Goal: Task Accomplishment & Management: Manage account settings

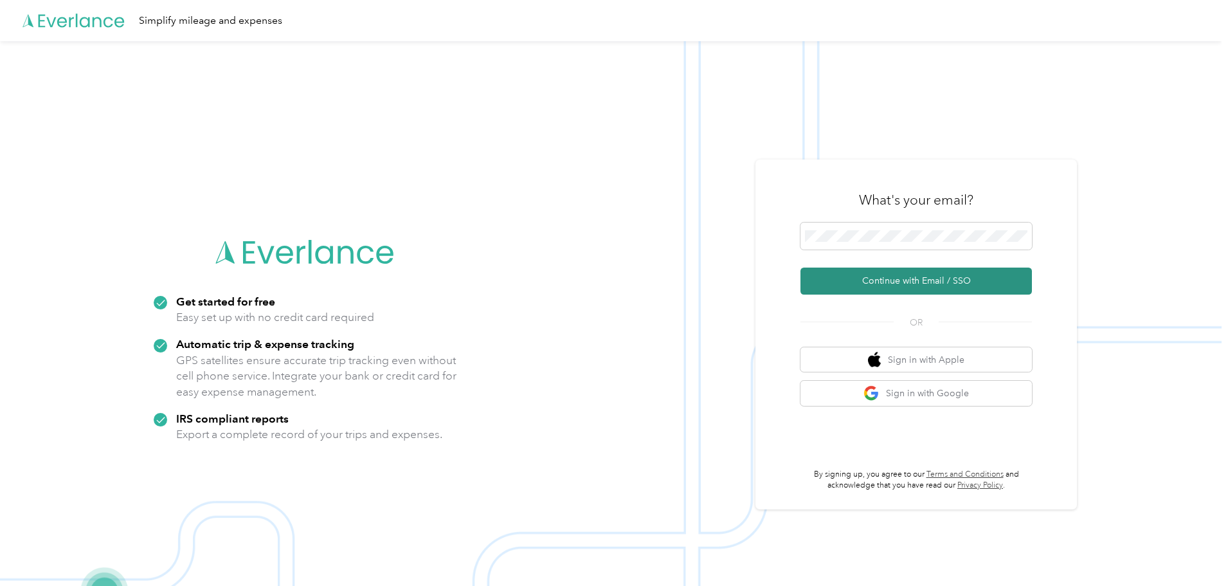
click at [897, 284] on button "Continue with Email / SSO" at bounding box center [915, 280] width 231 height 27
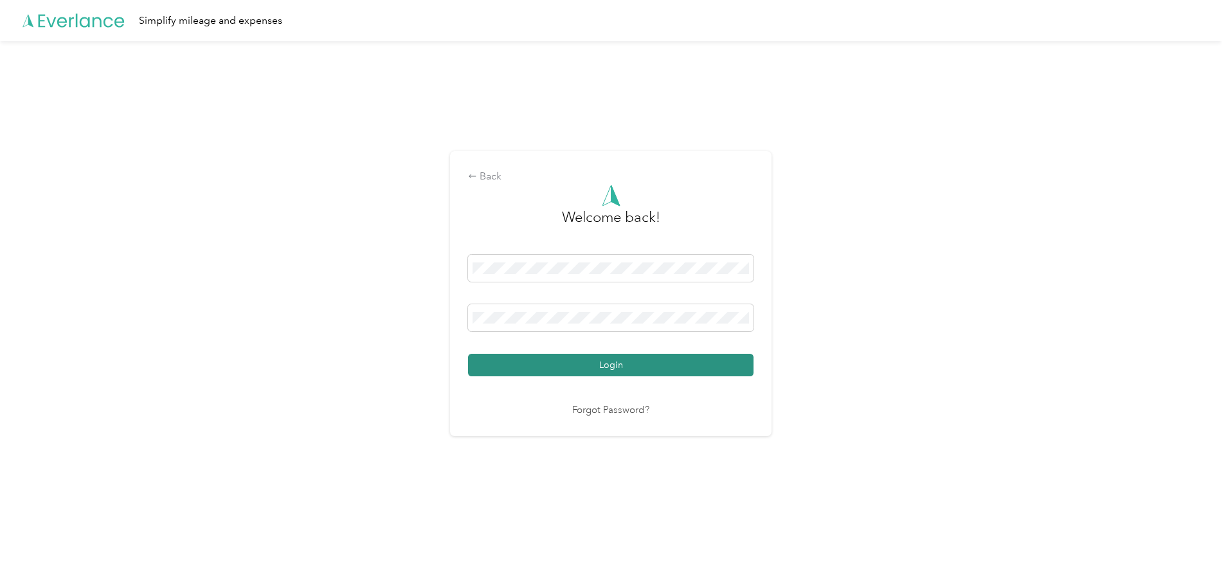
click at [563, 368] on button "Login" at bounding box center [610, 365] width 285 height 23
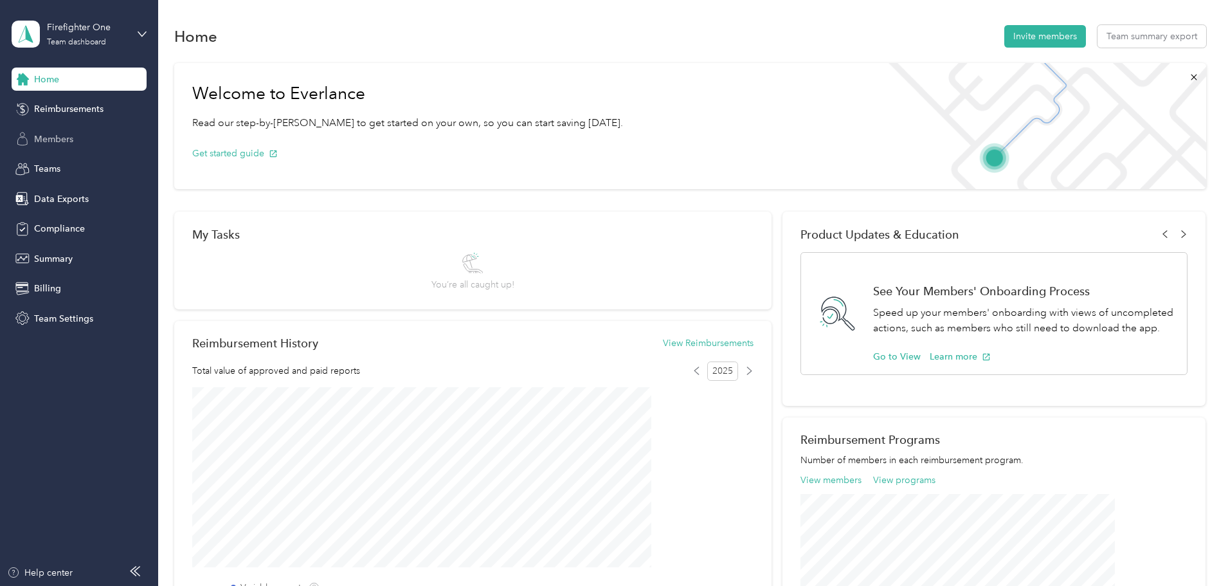
click at [57, 136] on span "Members" at bounding box center [53, 139] width 39 height 14
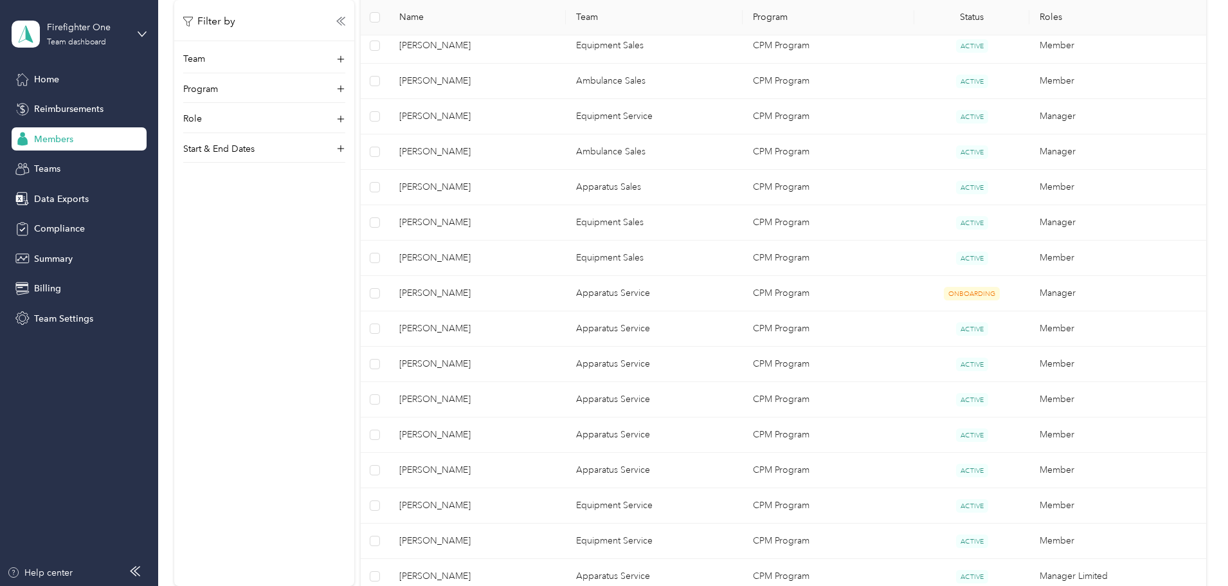
scroll to position [827, 0]
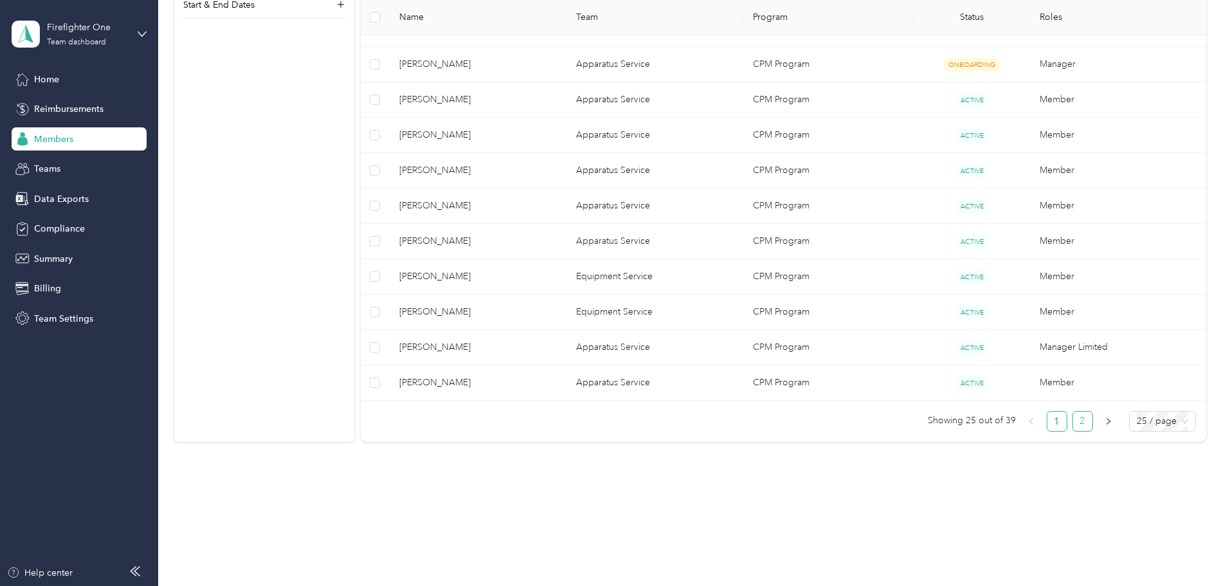
click at [1073, 417] on link "2" at bounding box center [1082, 420] width 19 height 19
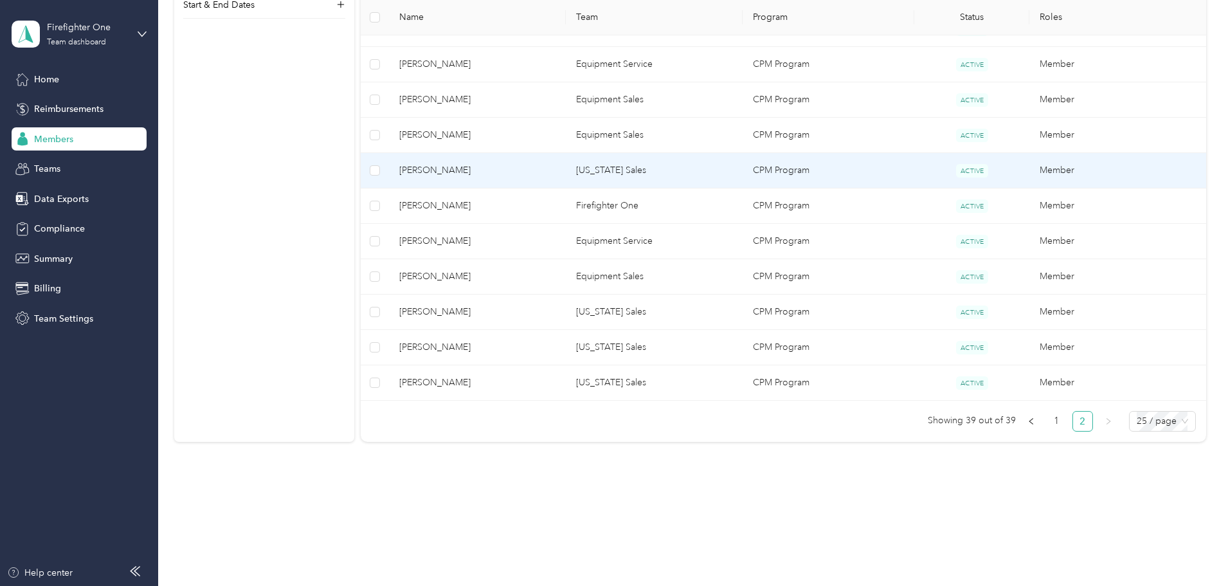
click at [516, 177] on span "[PERSON_NAME]" at bounding box center [477, 170] width 156 height 14
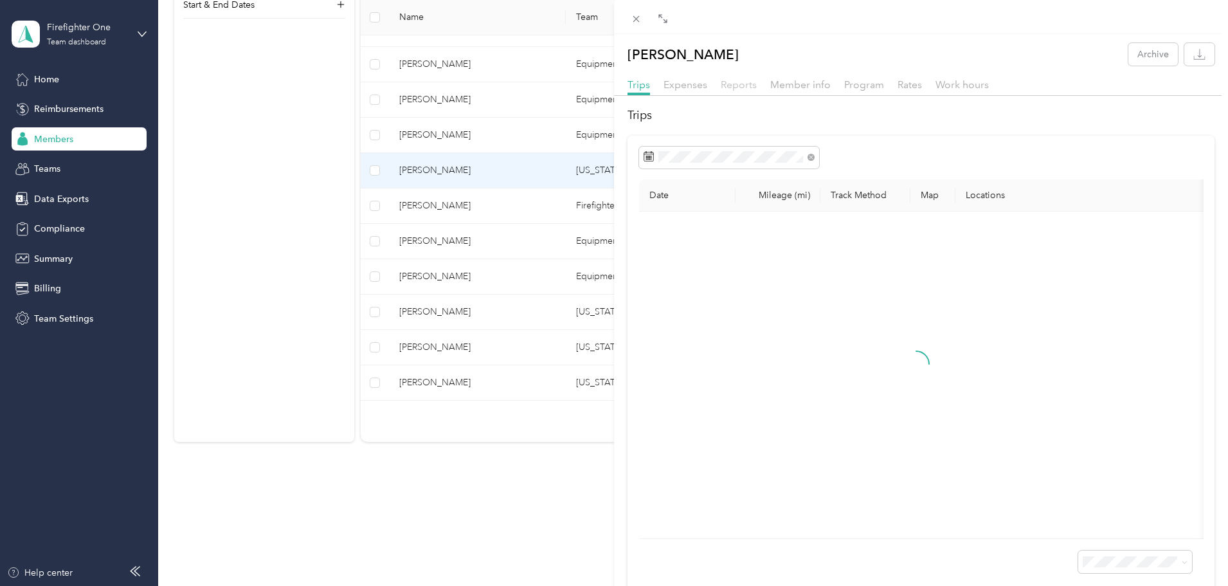
click at [730, 85] on span "Reports" at bounding box center [739, 84] width 36 height 12
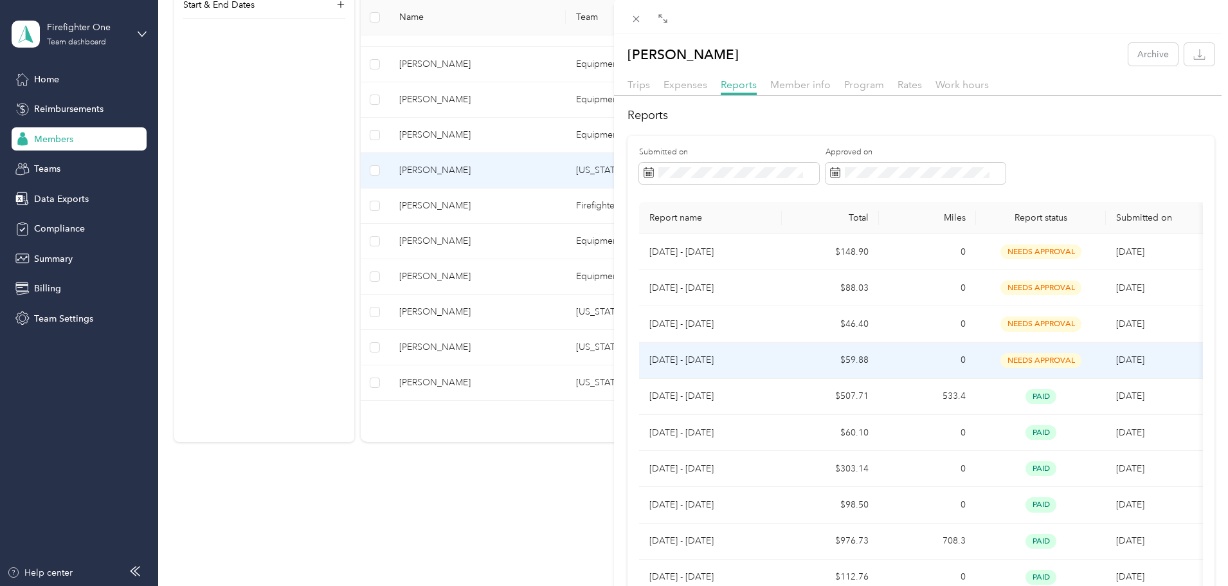
click at [729, 359] on p "[DATE] - [DATE]" at bounding box center [710, 360] width 122 height 14
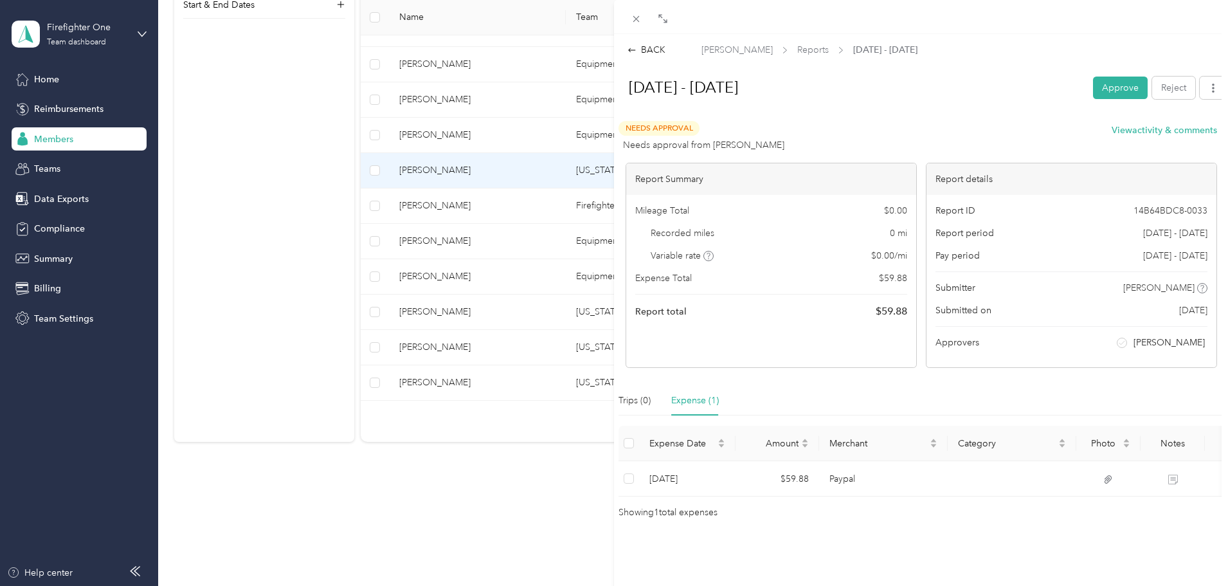
scroll to position [9, 0]
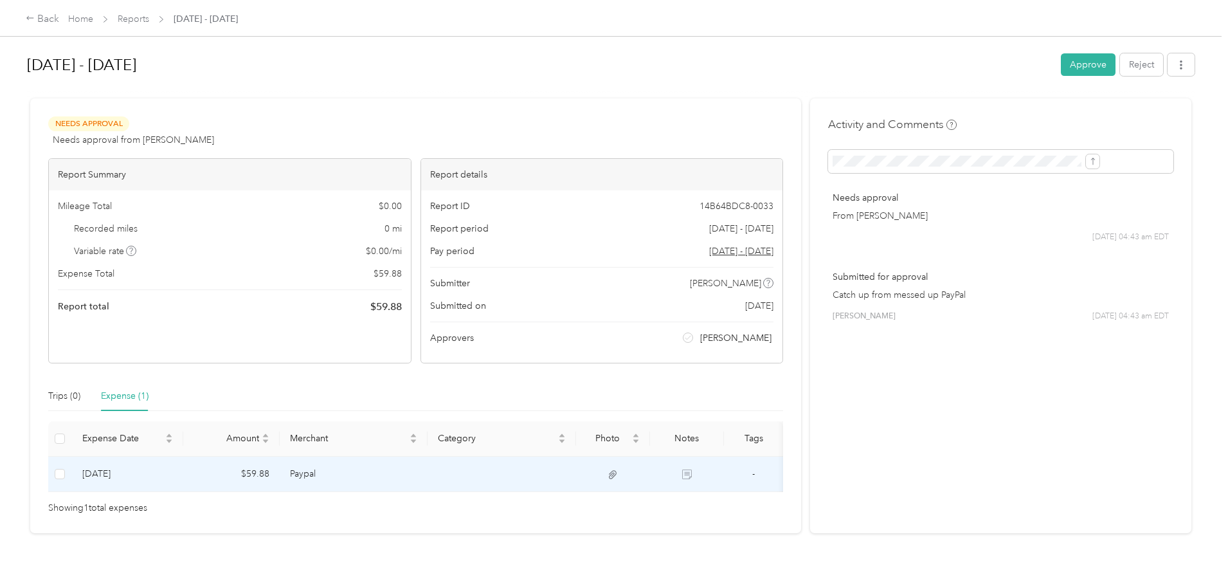
click at [570, 470] on td at bounding box center [502, 473] width 149 height 35
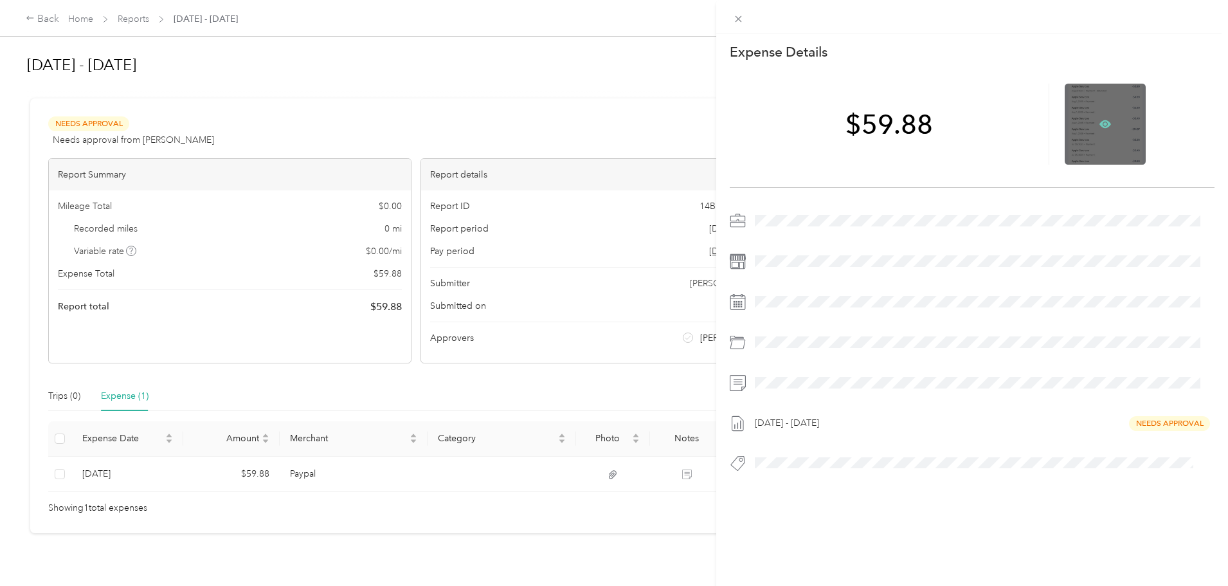
click at [1099, 127] on icon at bounding box center [1105, 124] width 12 height 8
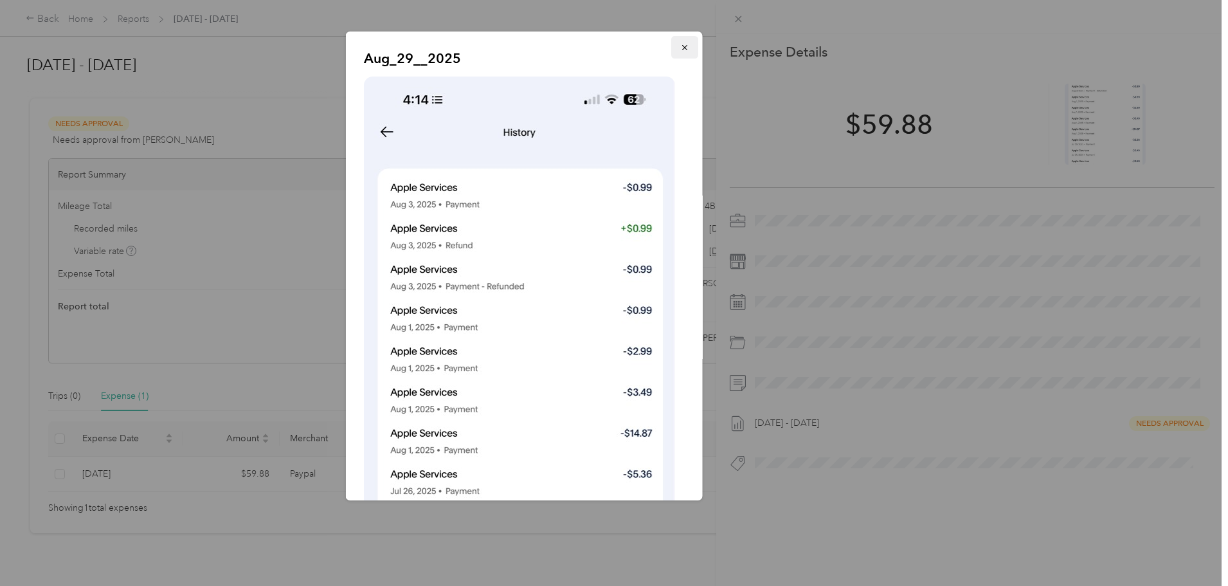
click at [680, 46] on icon "button" at bounding box center [684, 47] width 9 height 9
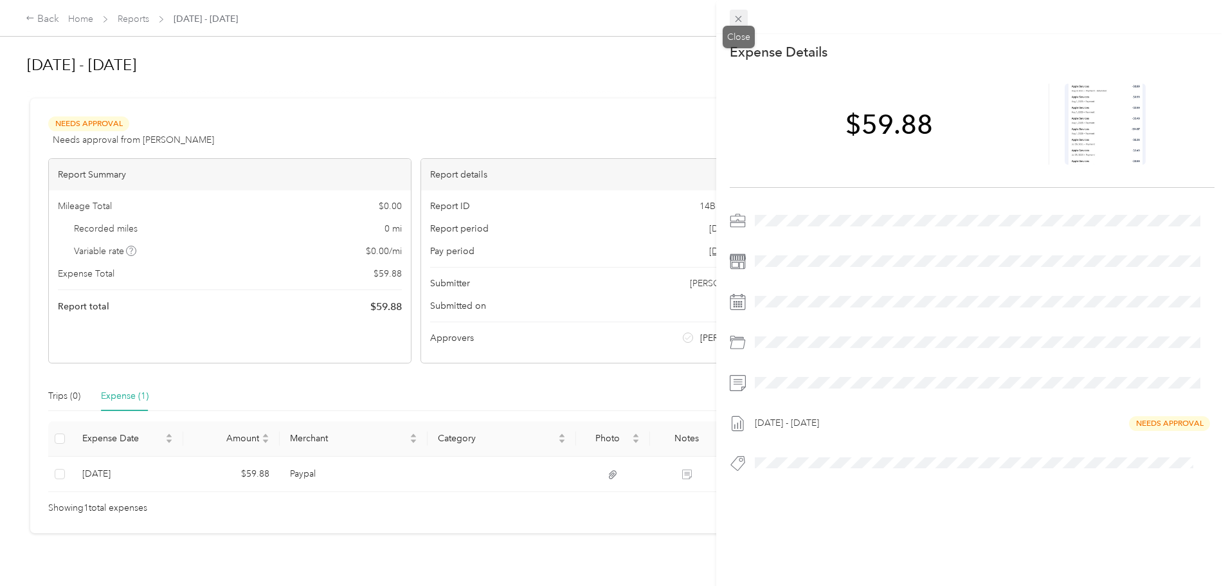
click at [738, 21] on icon at bounding box center [738, 19] width 11 height 11
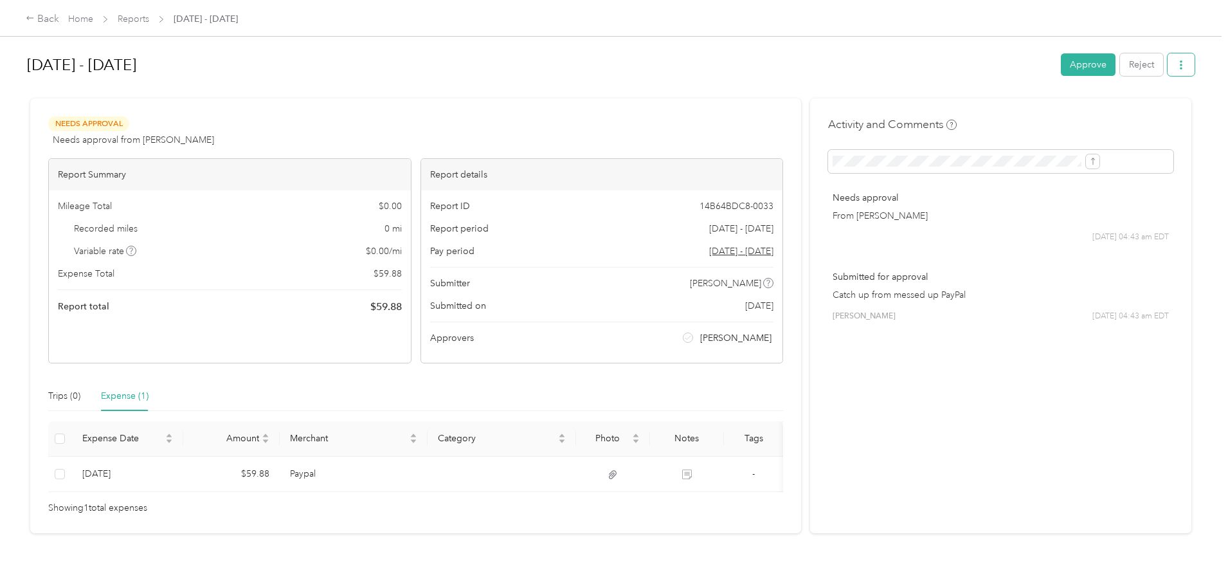
click at [1177, 68] on icon "button" at bounding box center [1181, 64] width 9 height 9
click at [1048, 105] on span "Download" at bounding box center [1039, 112] width 42 height 14
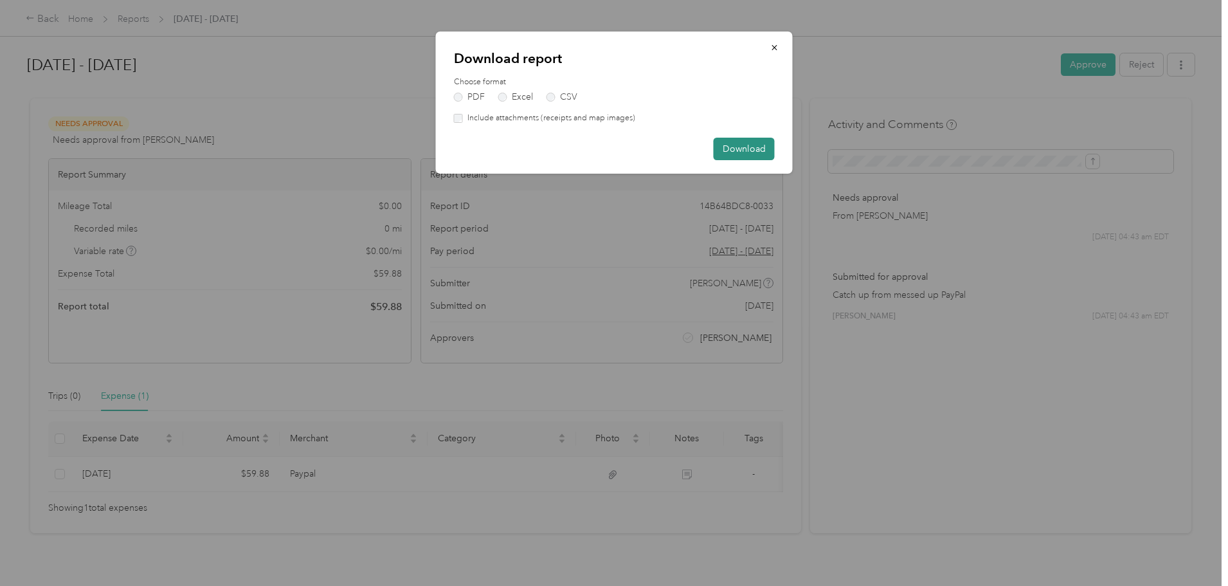
click at [745, 150] on button "Download" at bounding box center [744, 149] width 61 height 23
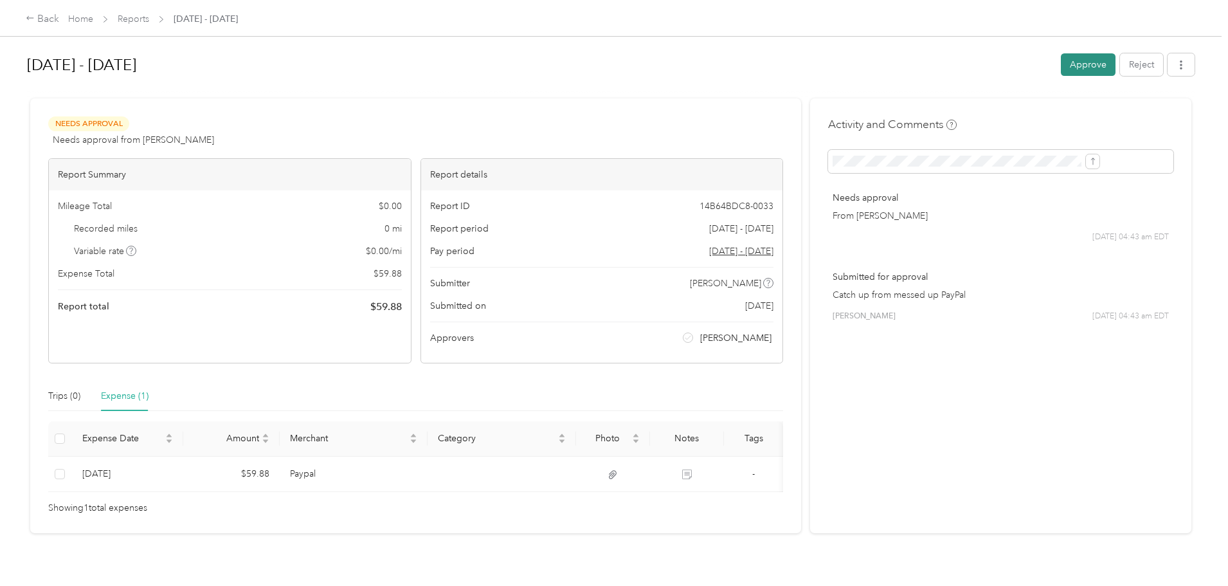
click at [1061, 61] on button "Approve" at bounding box center [1088, 64] width 55 height 23
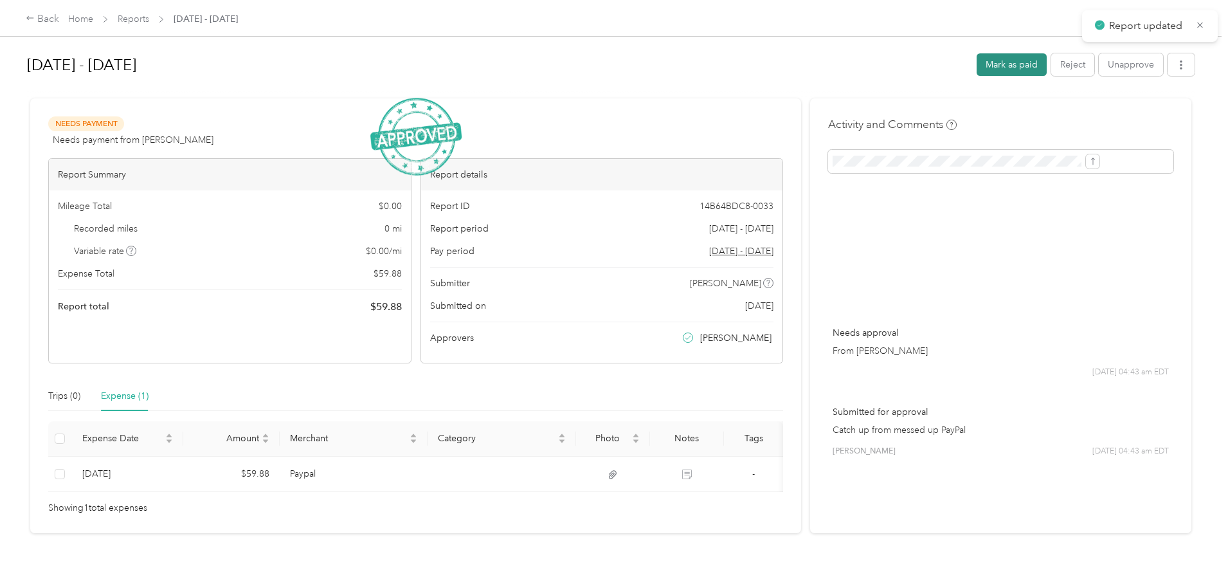
click at [977, 60] on button "Mark as paid" at bounding box center [1012, 64] width 70 height 23
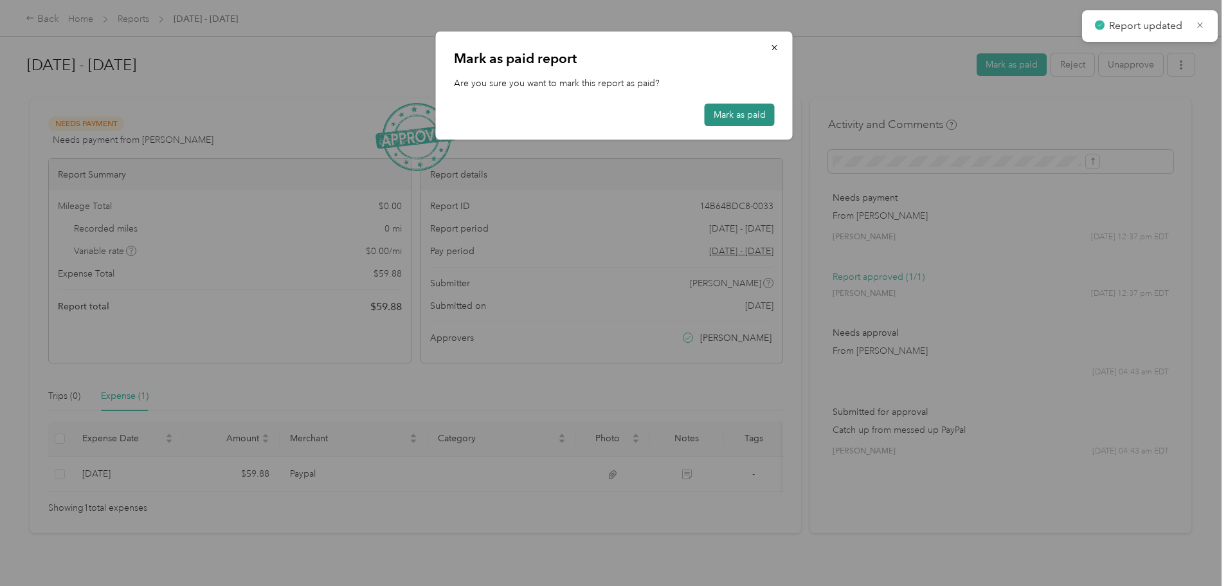
click at [740, 114] on button "Mark as paid" at bounding box center [740, 115] width 70 height 23
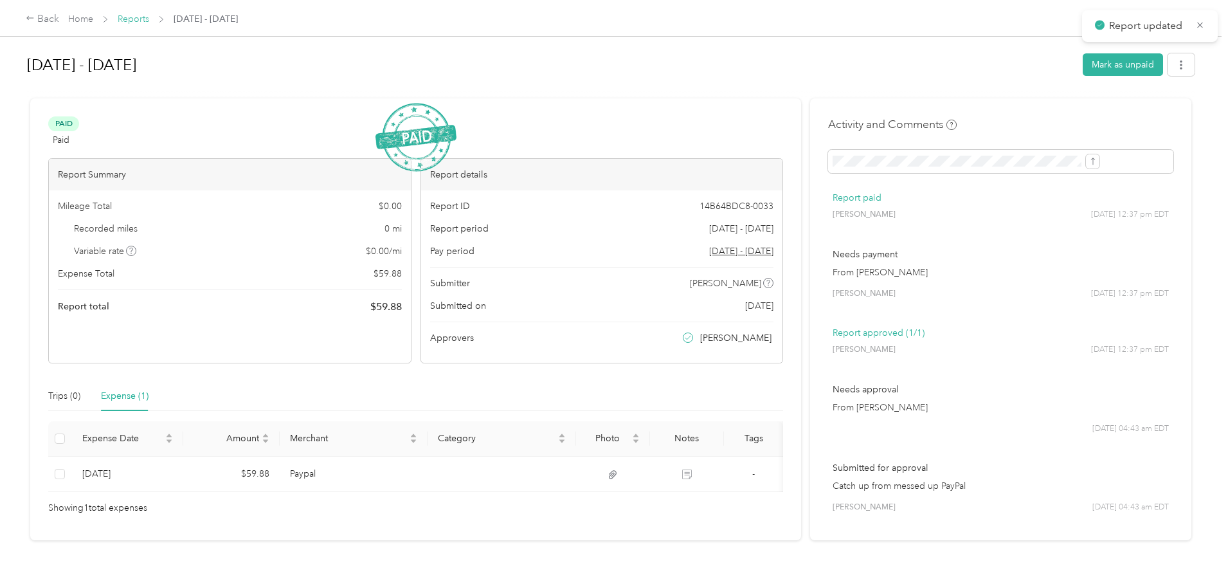
click at [149, 16] on link "Reports" at bounding box center [134, 19] width 32 height 11
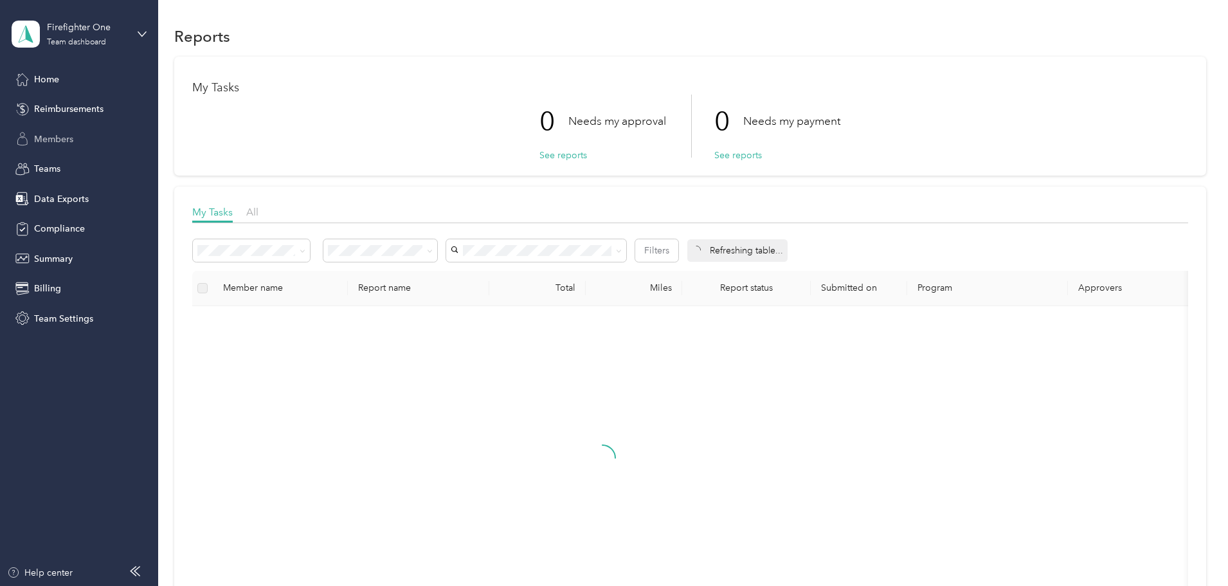
click at [60, 134] on span "Members" at bounding box center [53, 139] width 39 height 14
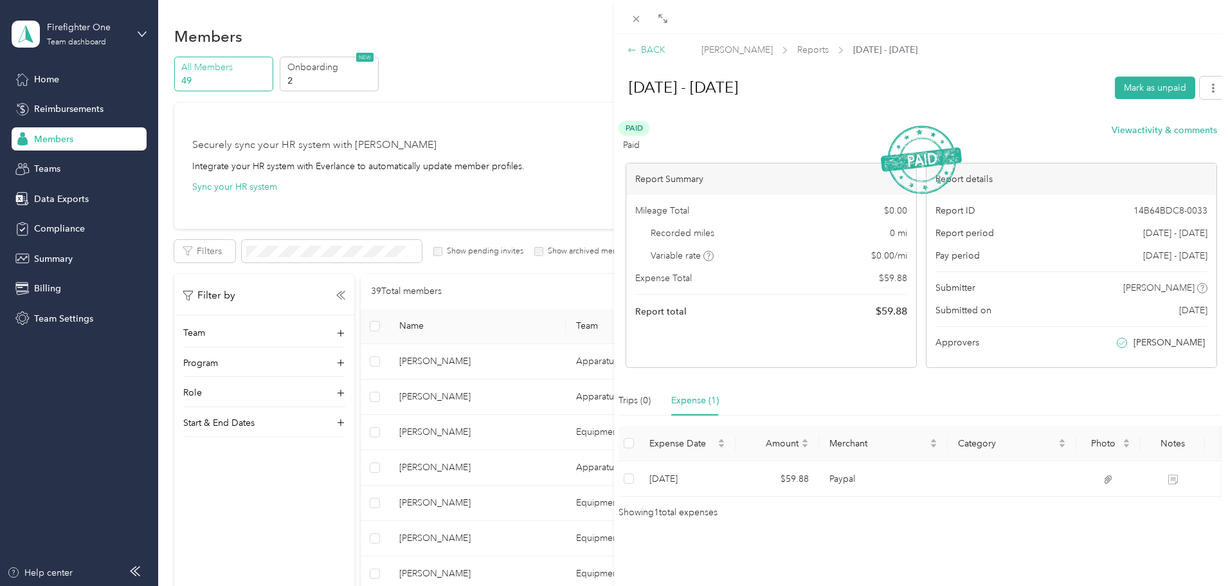
click at [658, 46] on div "BACK" at bounding box center [647, 50] width 38 height 14
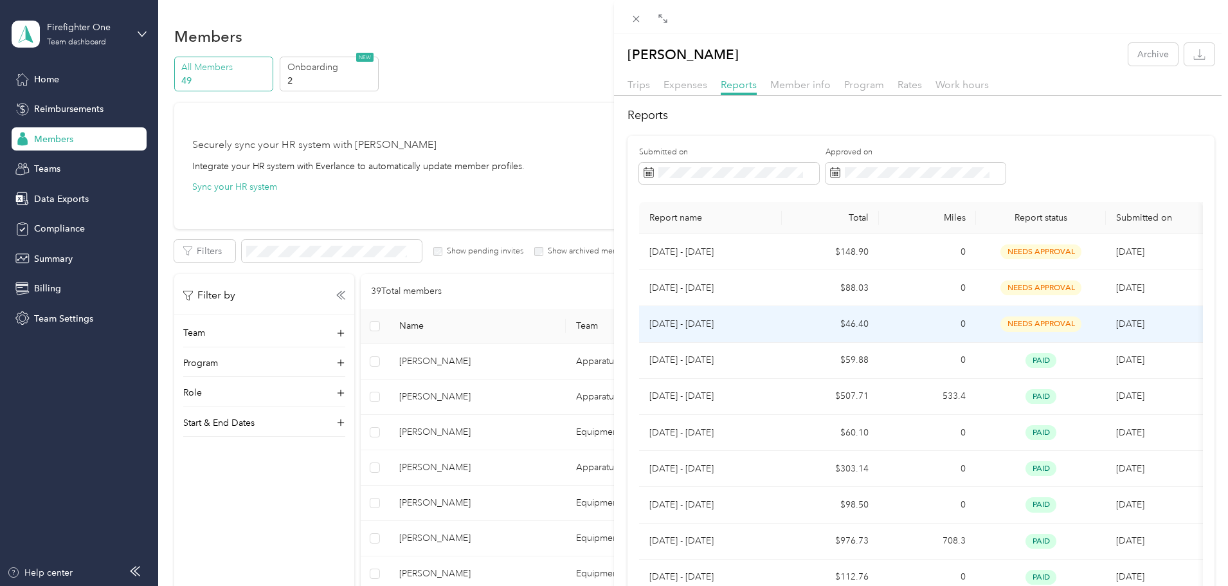
click at [829, 327] on td "$46.40" at bounding box center [830, 324] width 97 height 36
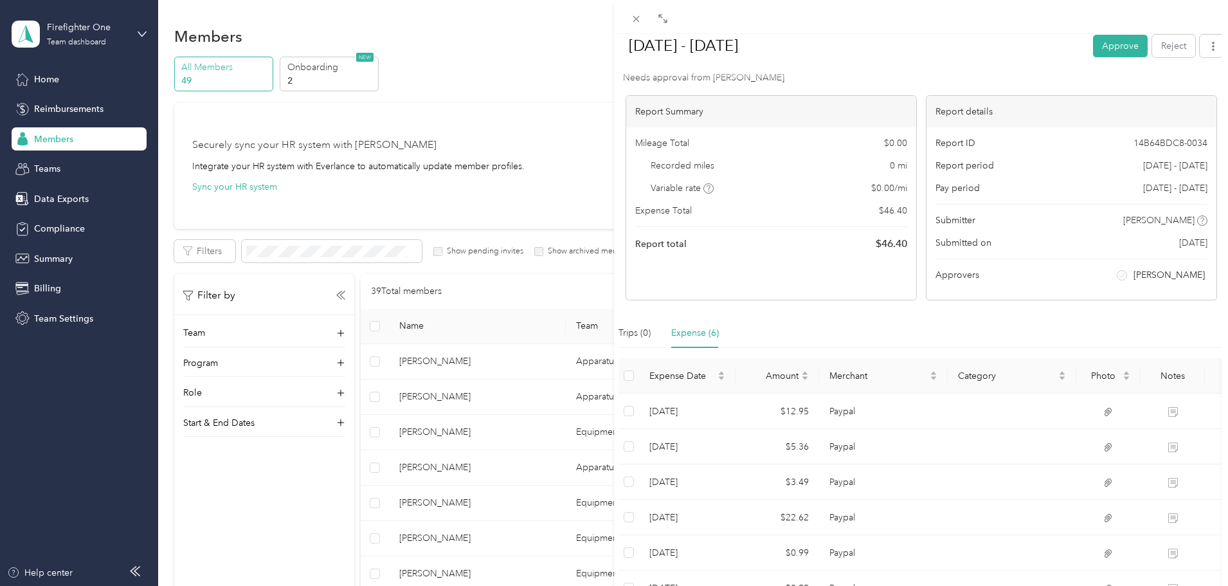
scroll to position [129, 0]
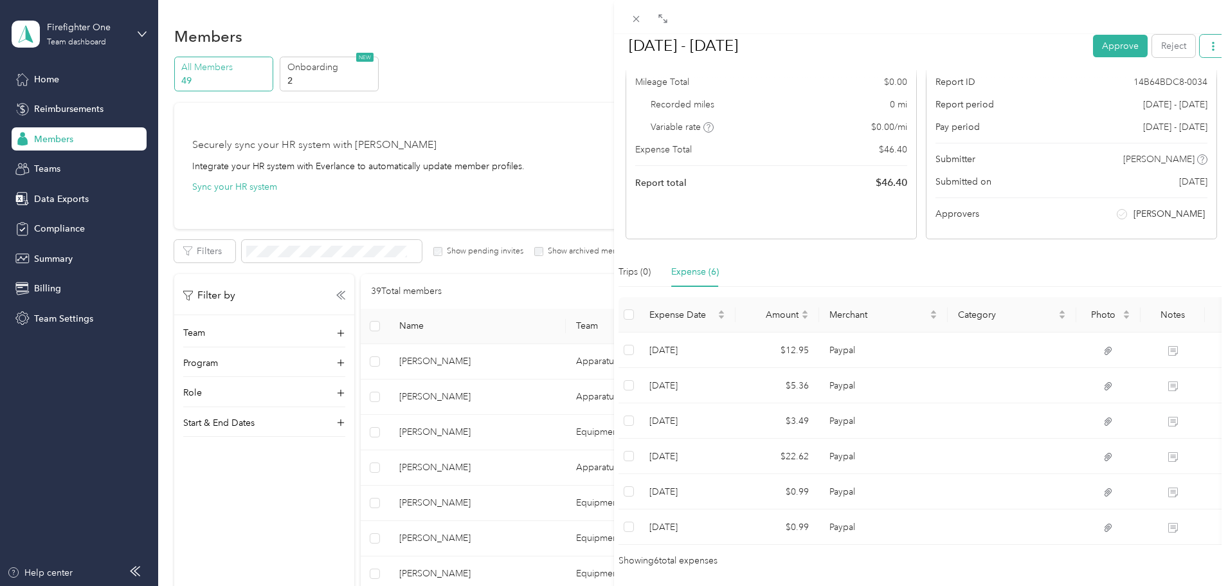
click at [1212, 50] on icon "button" at bounding box center [1213, 45] width 3 height 9
click at [1179, 93] on span "Download" at bounding box center [1167, 93] width 42 height 14
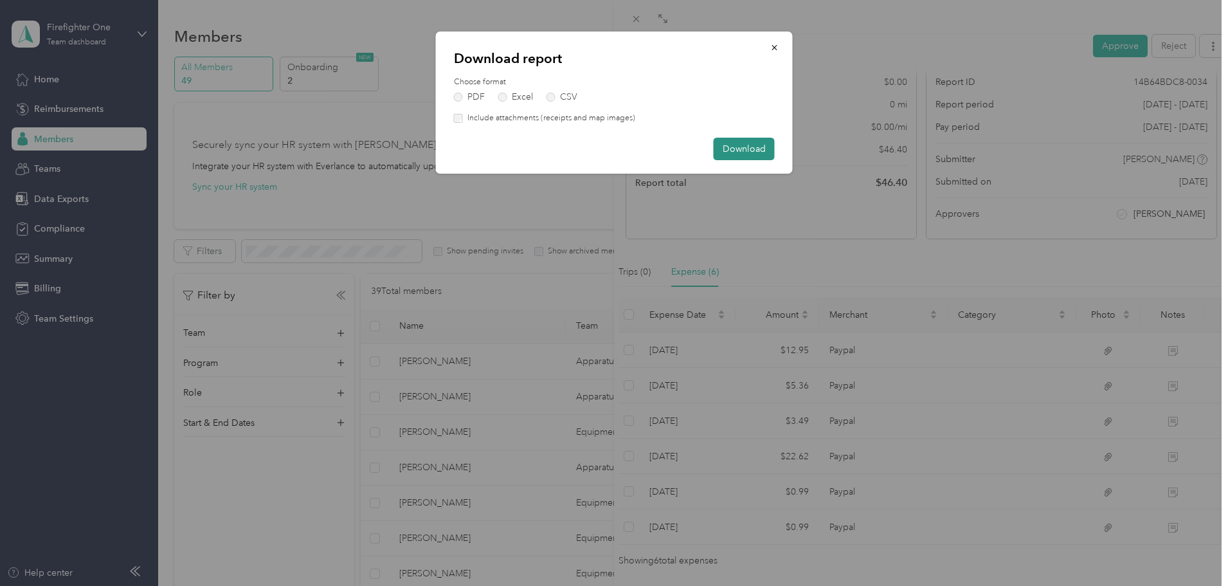
click at [727, 143] on button "Download" at bounding box center [744, 149] width 61 height 23
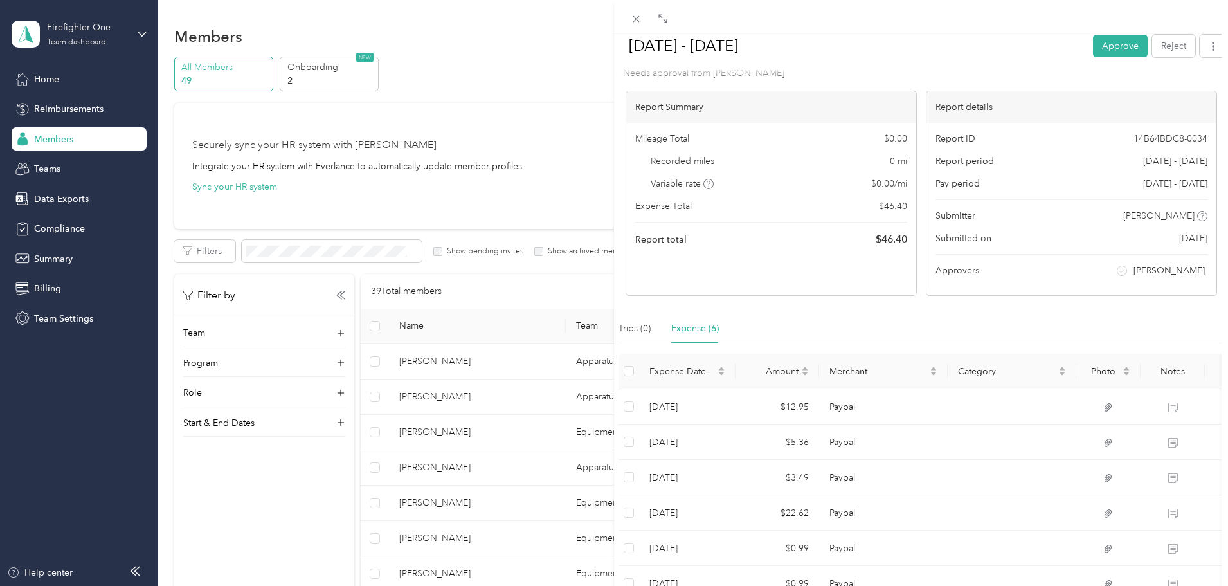
scroll to position [186, 0]
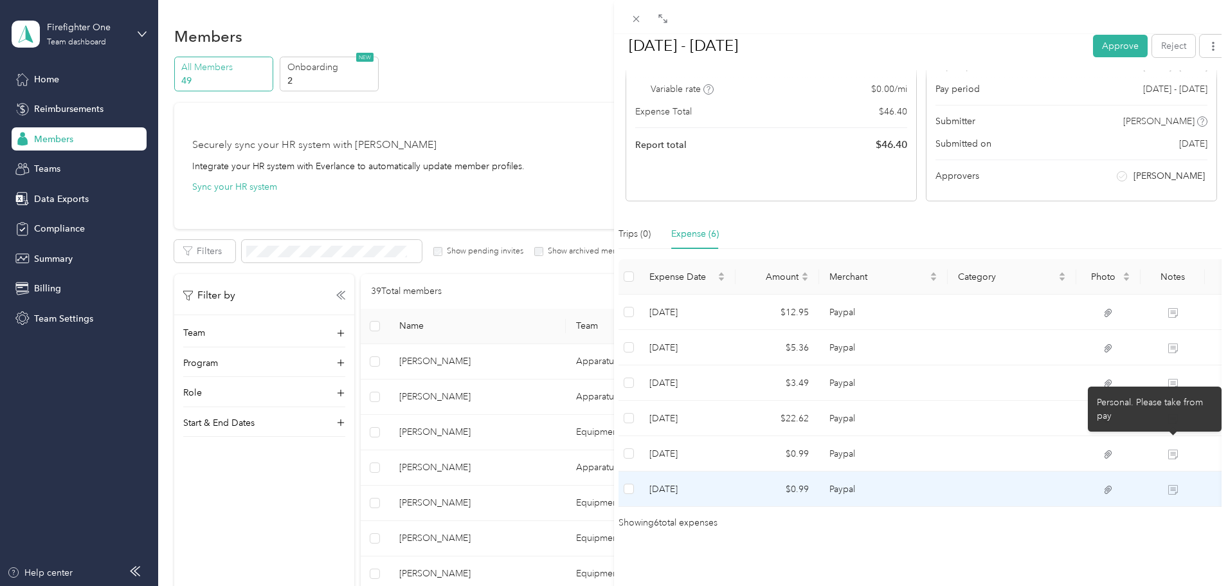
click at [1173, 471] on td at bounding box center [1173, 488] width 64 height 35
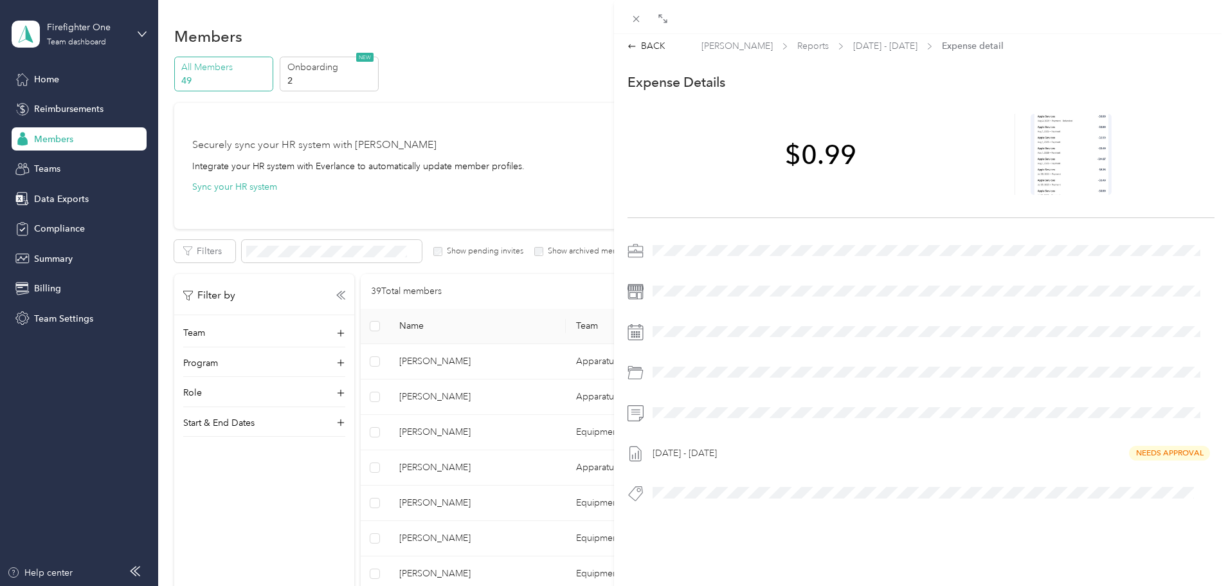
scroll to position [0, 0]
click at [656, 50] on div "BACK" at bounding box center [647, 50] width 38 height 14
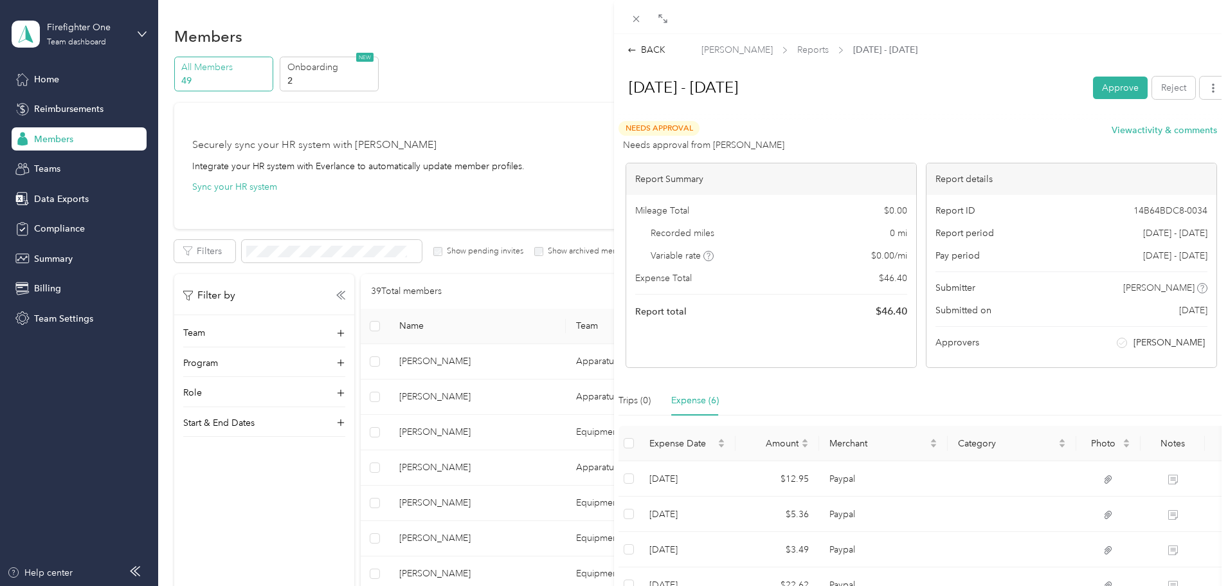
click at [1115, 91] on button "Approve" at bounding box center [1120, 88] width 55 height 23
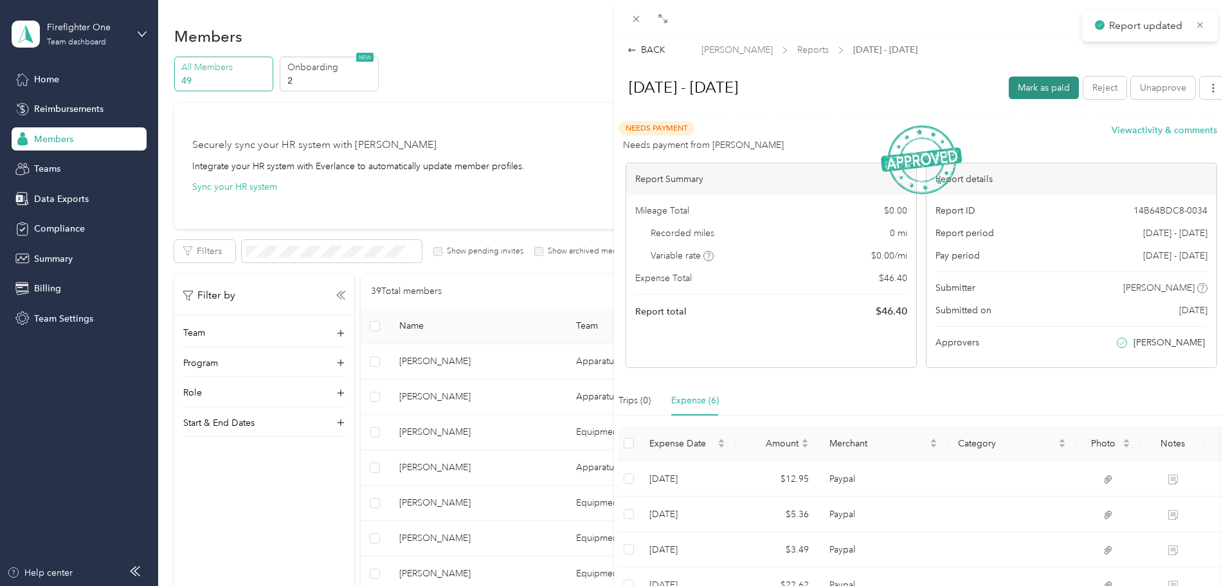
click at [1026, 91] on button "Mark as paid" at bounding box center [1044, 88] width 70 height 23
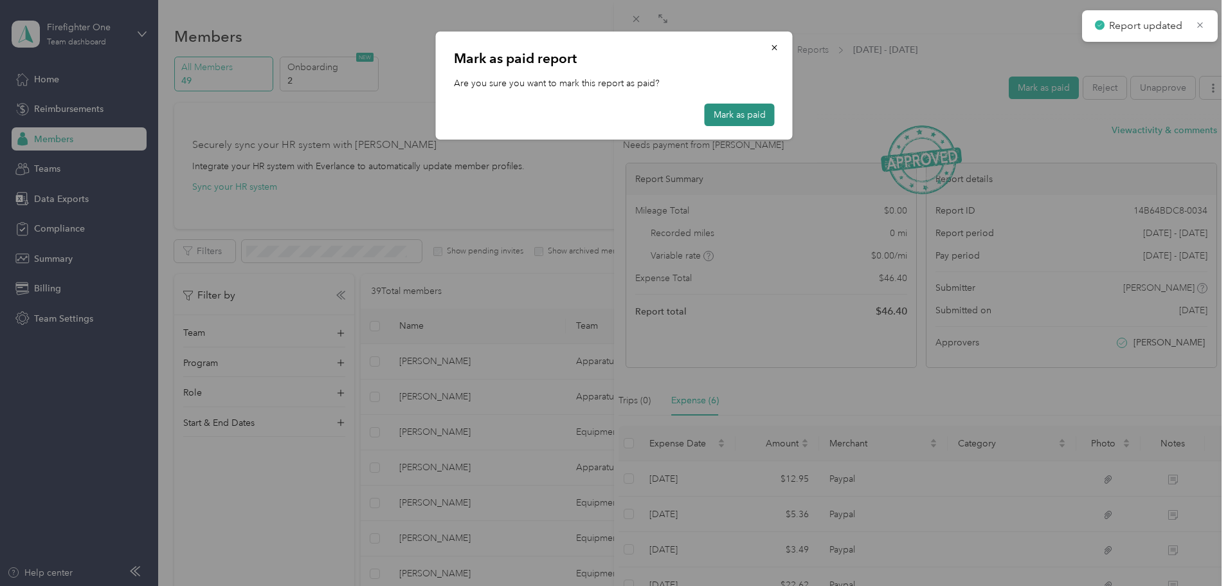
click at [737, 116] on button "Mark as paid" at bounding box center [740, 115] width 70 height 23
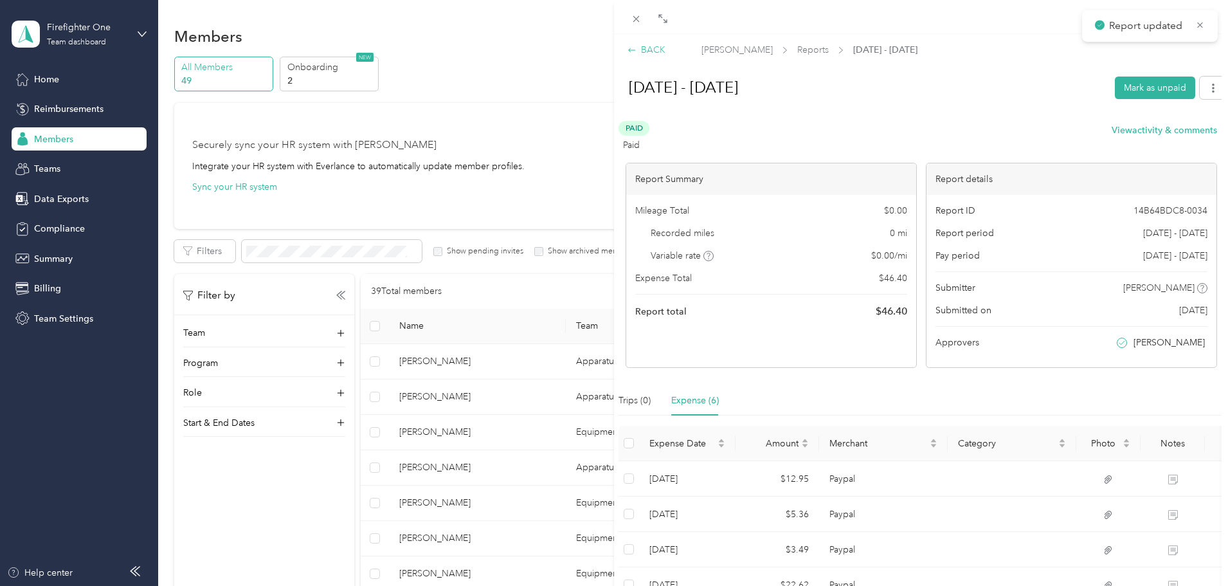
click at [643, 47] on div "BACK" at bounding box center [647, 50] width 38 height 14
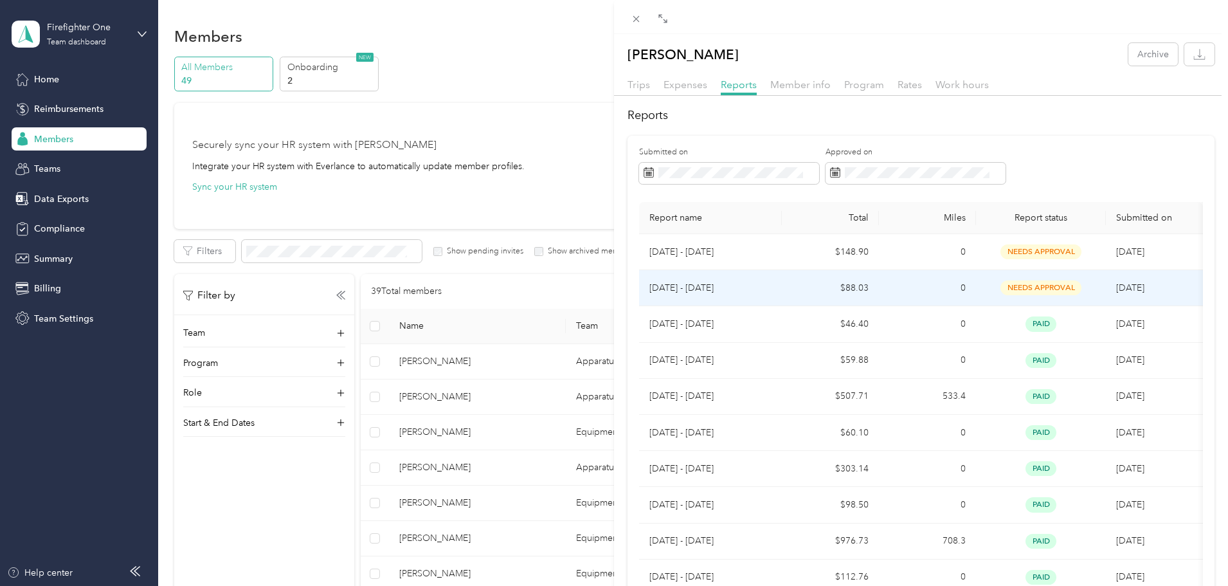
click at [805, 286] on td "$88.03" at bounding box center [830, 288] width 97 height 36
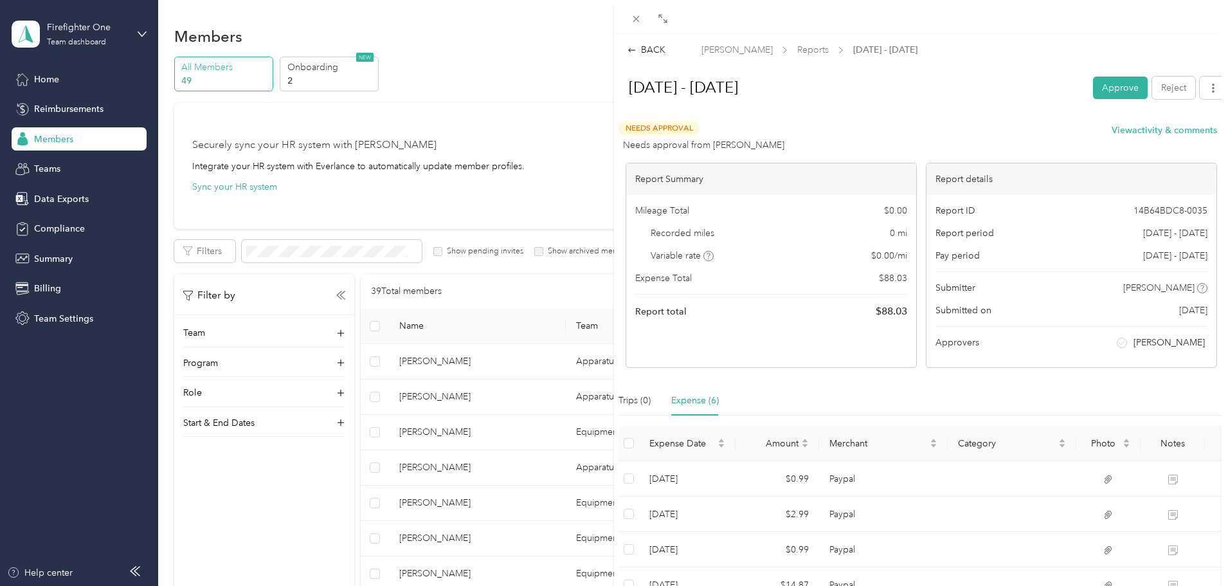
scroll to position [186, 0]
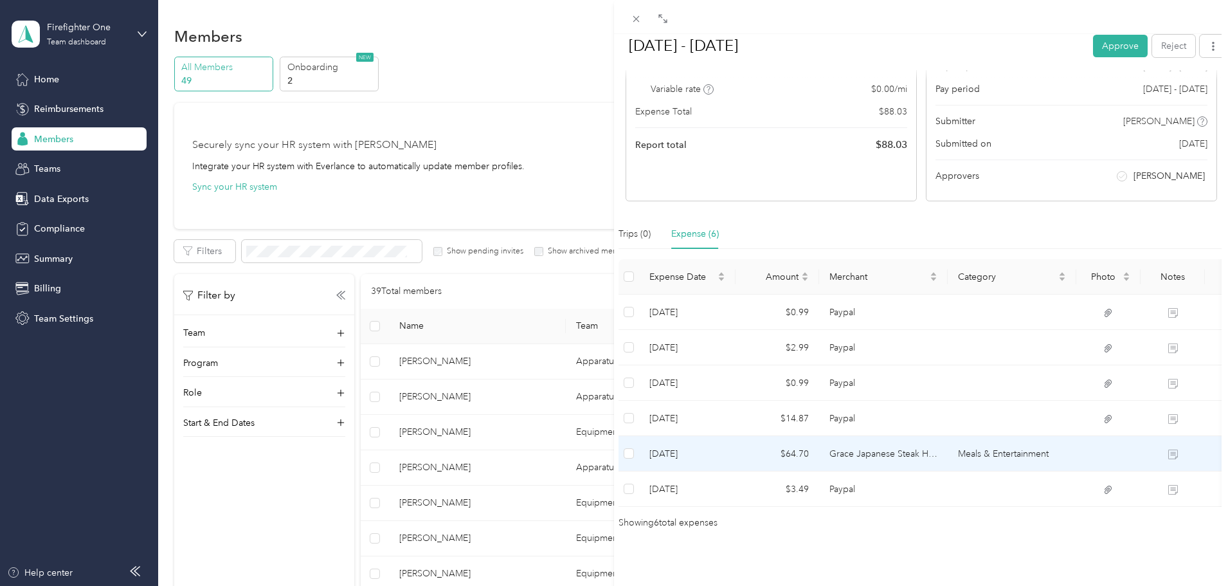
click at [850, 440] on td "Grace Japanese Steak House" at bounding box center [883, 453] width 129 height 35
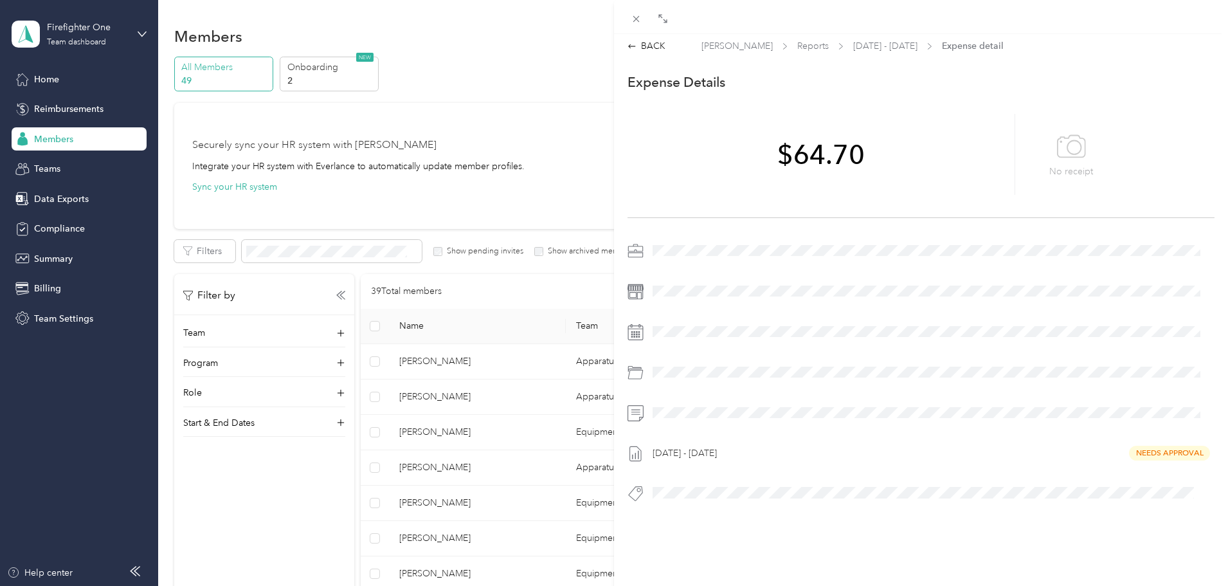
scroll to position [0, 0]
click at [653, 53] on div "BACK" at bounding box center [647, 50] width 38 height 14
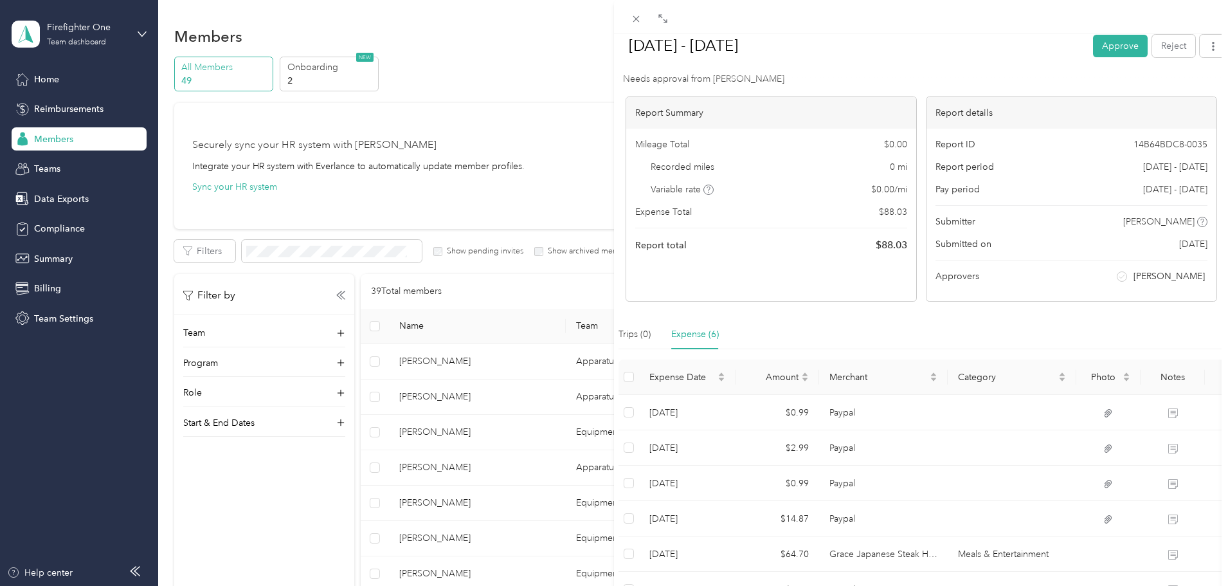
scroll to position [129, 0]
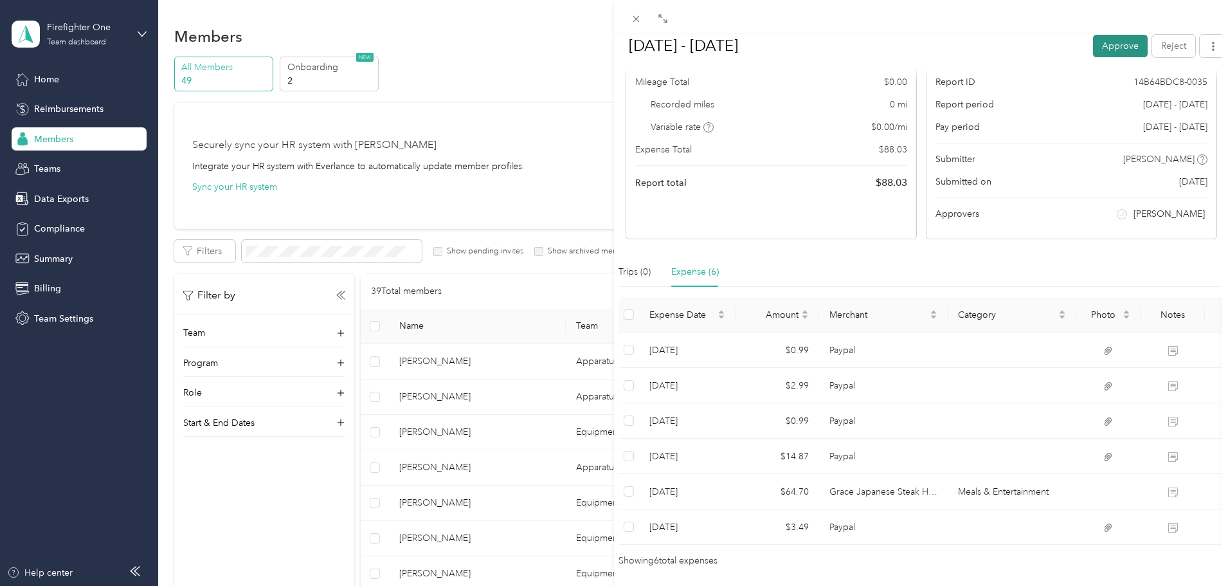
click at [1103, 46] on button "Approve" at bounding box center [1120, 45] width 55 height 23
click at [1027, 49] on button "Mark as paid" at bounding box center [1044, 45] width 70 height 23
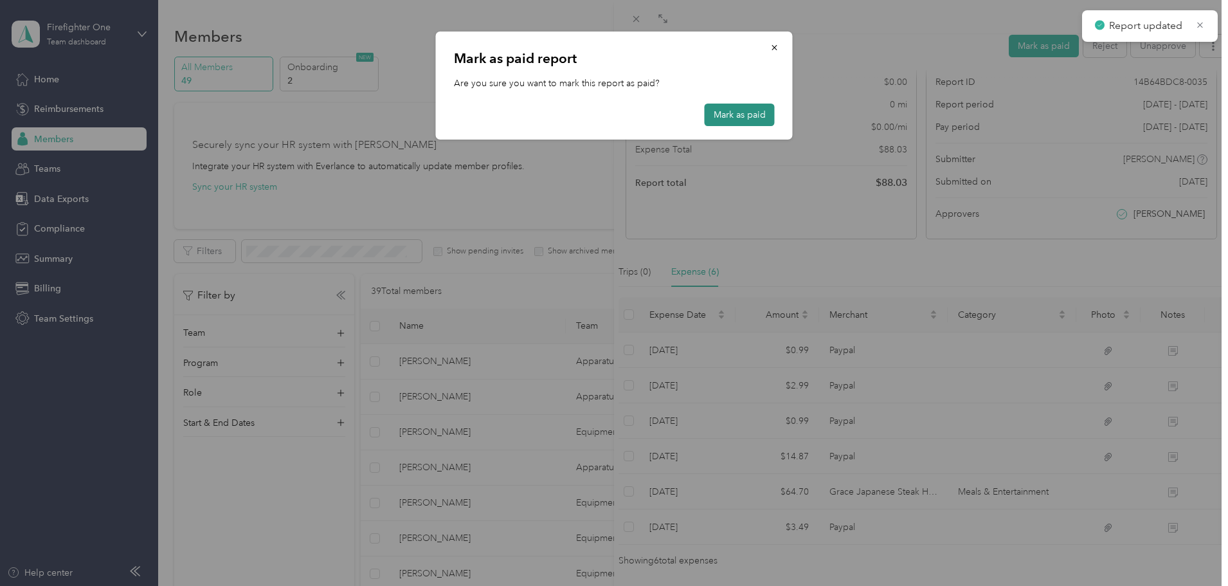
click at [730, 111] on button "Mark as paid" at bounding box center [740, 115] width 70 height 23
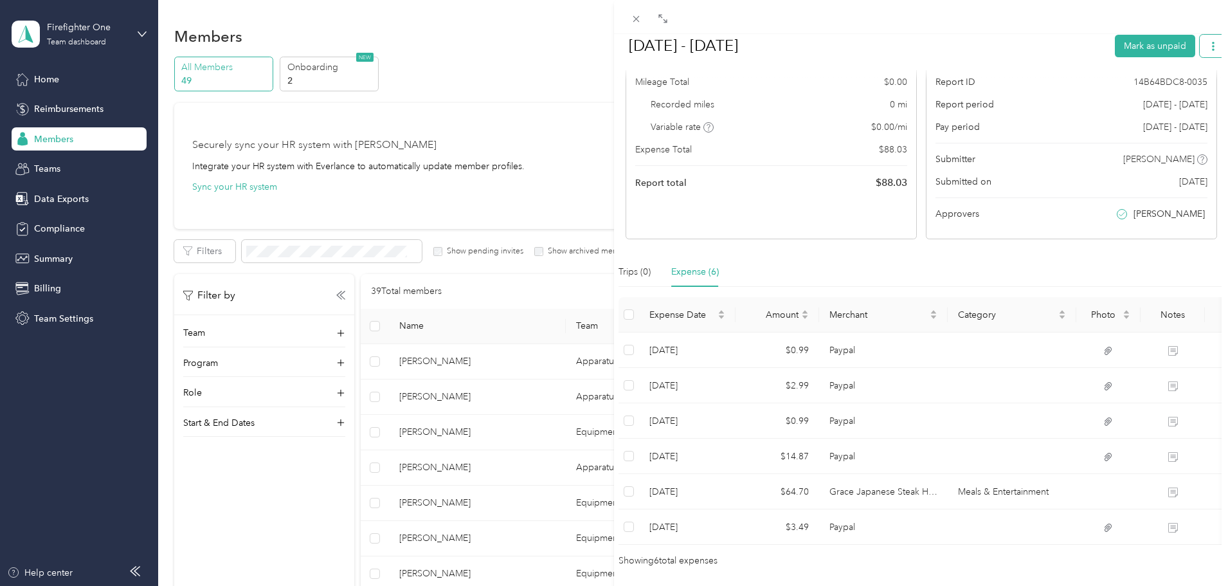
click at [1209, 44] on icon "button" at bounding box center [1213, 45] width 9 height 9
click at [1152, 94] on span "Download" at bounding box center [1167, 93] width 42 height 14
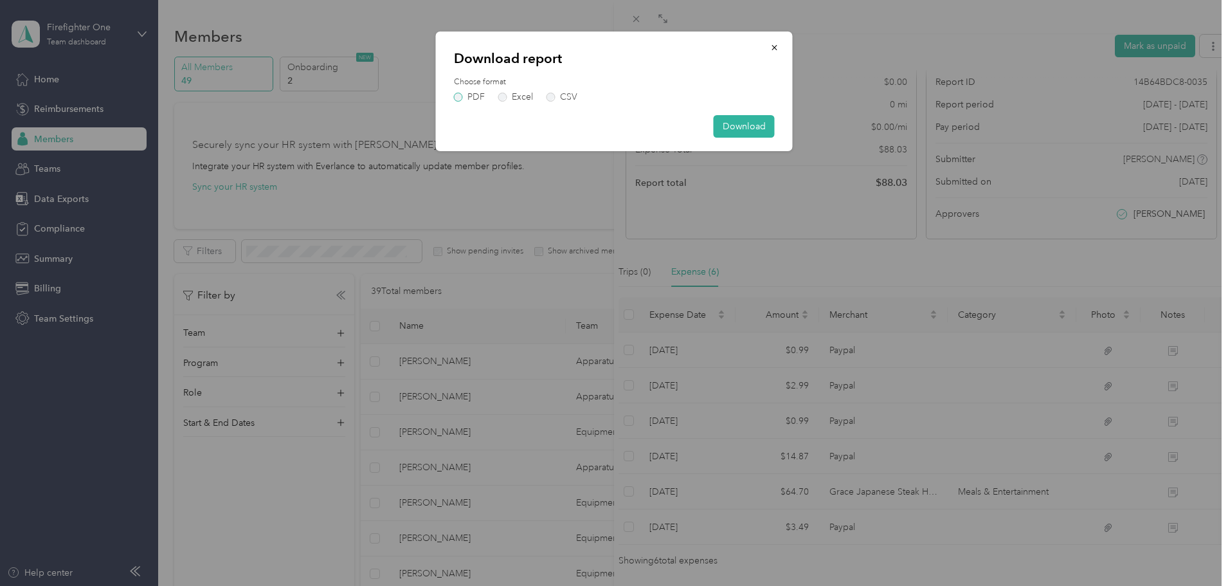
click at [456, 100] on label "PDF" at bounding box center [469, 97] width 31 height 9
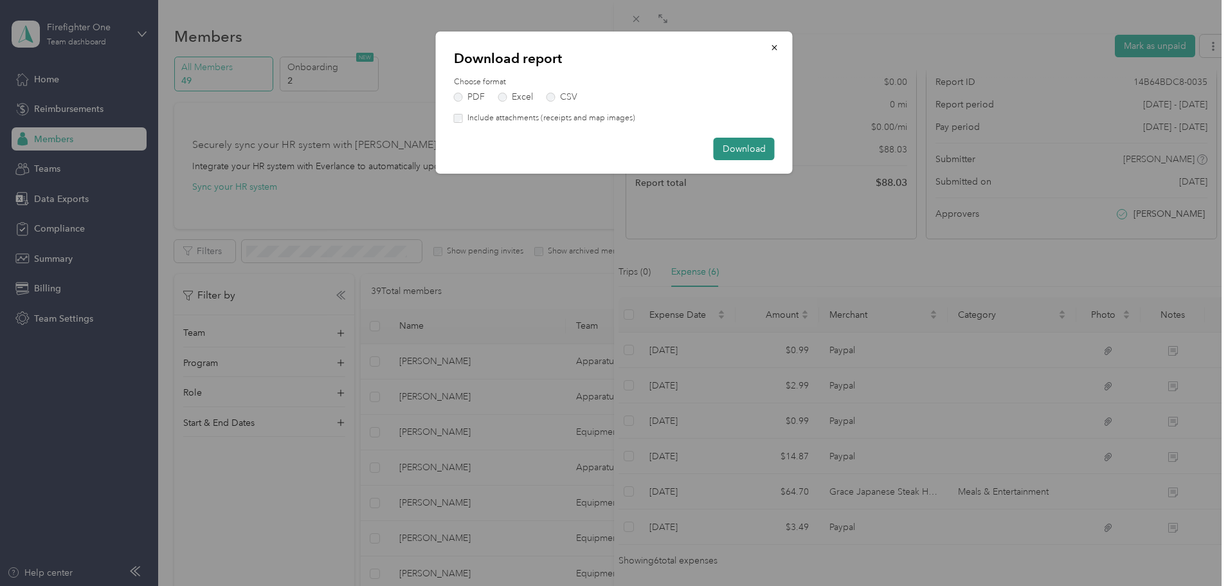
click at [759, 145] on button "Download" at bounding box center [744, 149] width 61 height 23
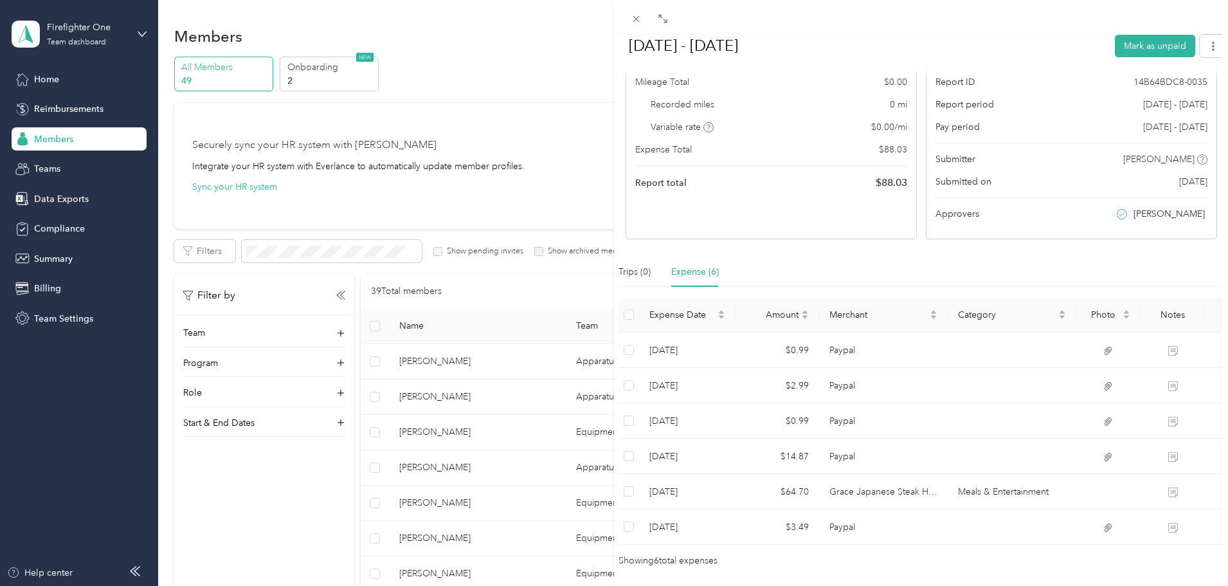
scroll to position [0, 0]
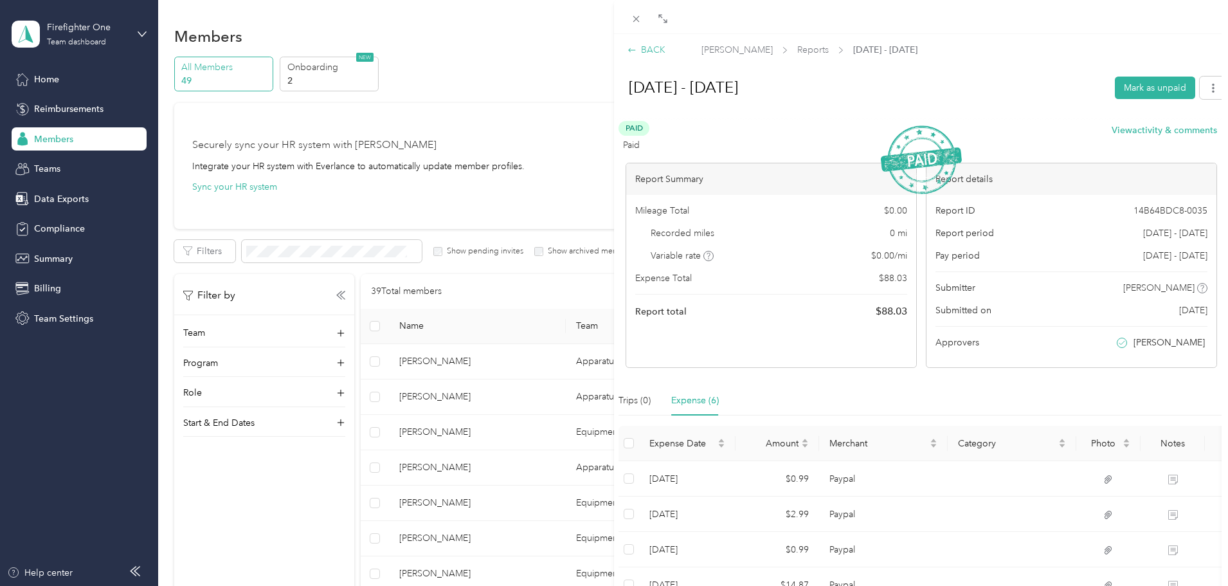
click at [651, 43] on div "BACK" at bounding box center [647, 50] width 38 height 14
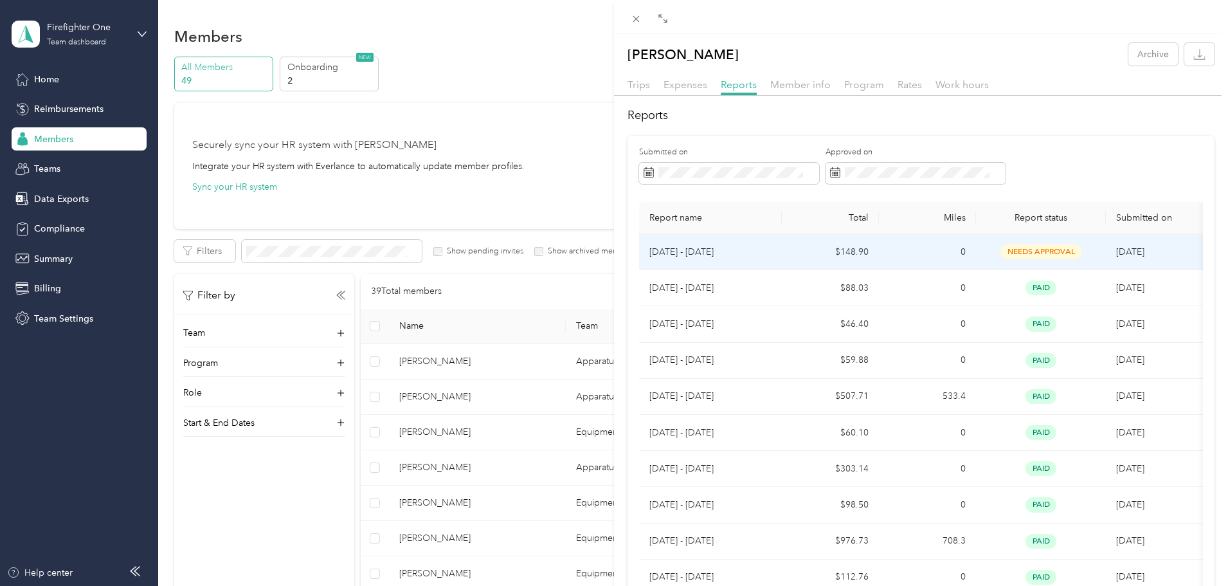
click at [914, 253] on td "0" at bounding box center [927, 252] width 97 height 36
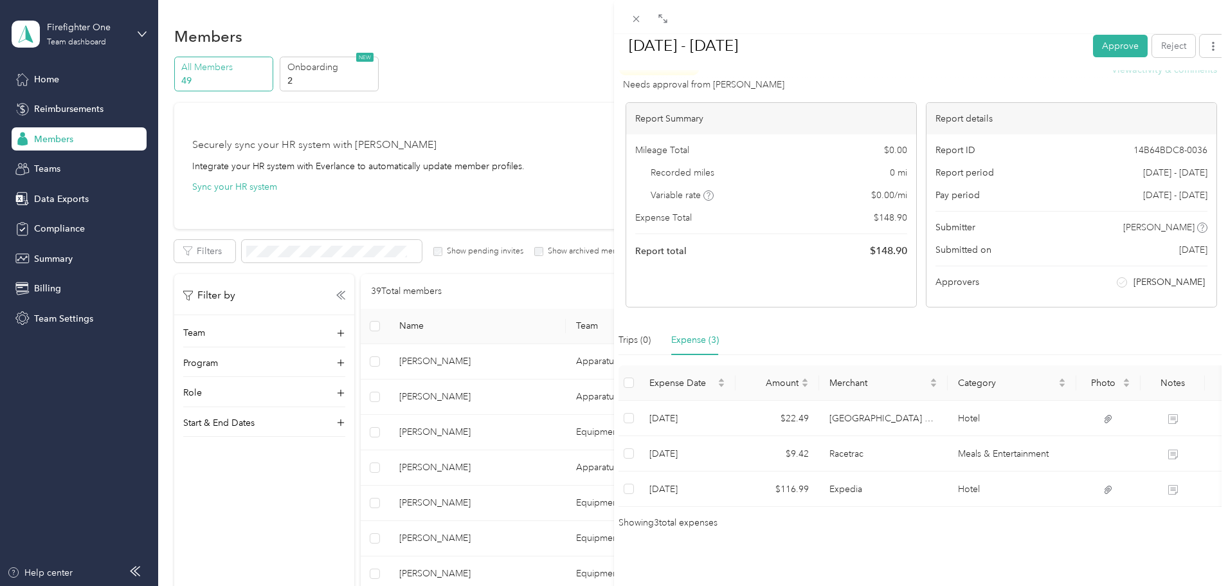
scroll to position [80, 0]
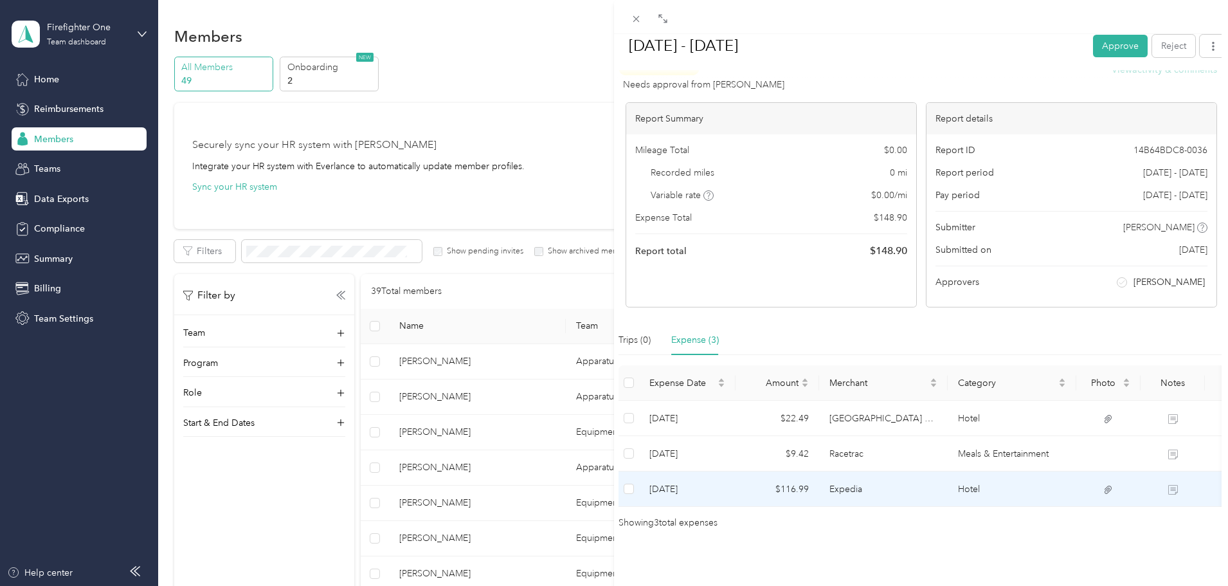
click at [944, 474] on td "Expedia" at bounding box center [883, 488] width 129 height 35
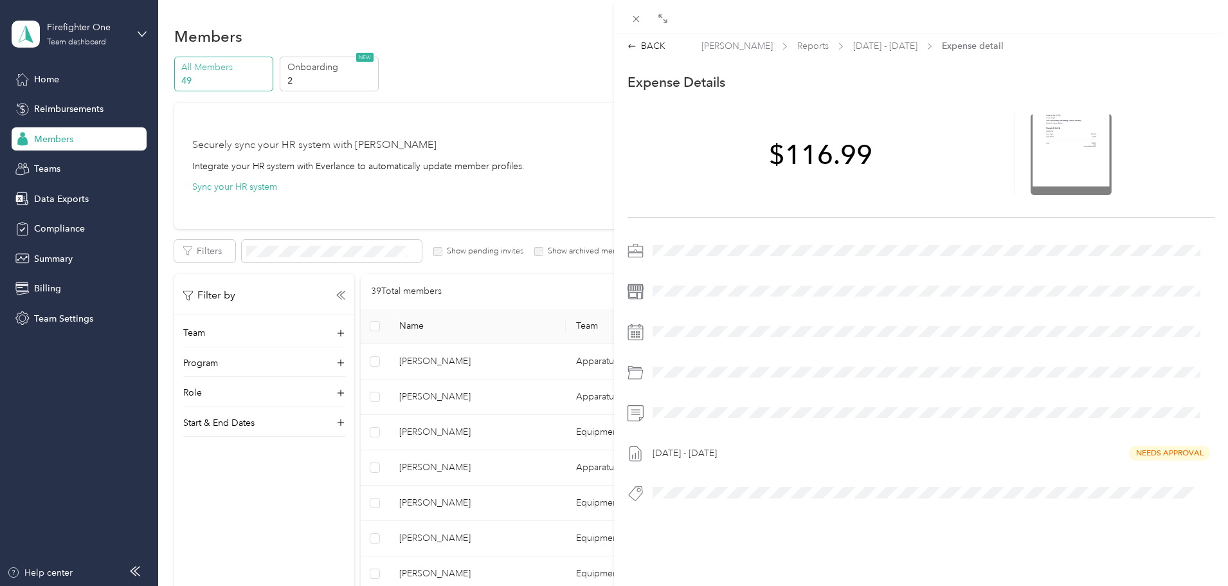
scroll to position [0, 0]
click at [660, 52] on div "BACK" at bounding box center [647, 50] width 38 height 14
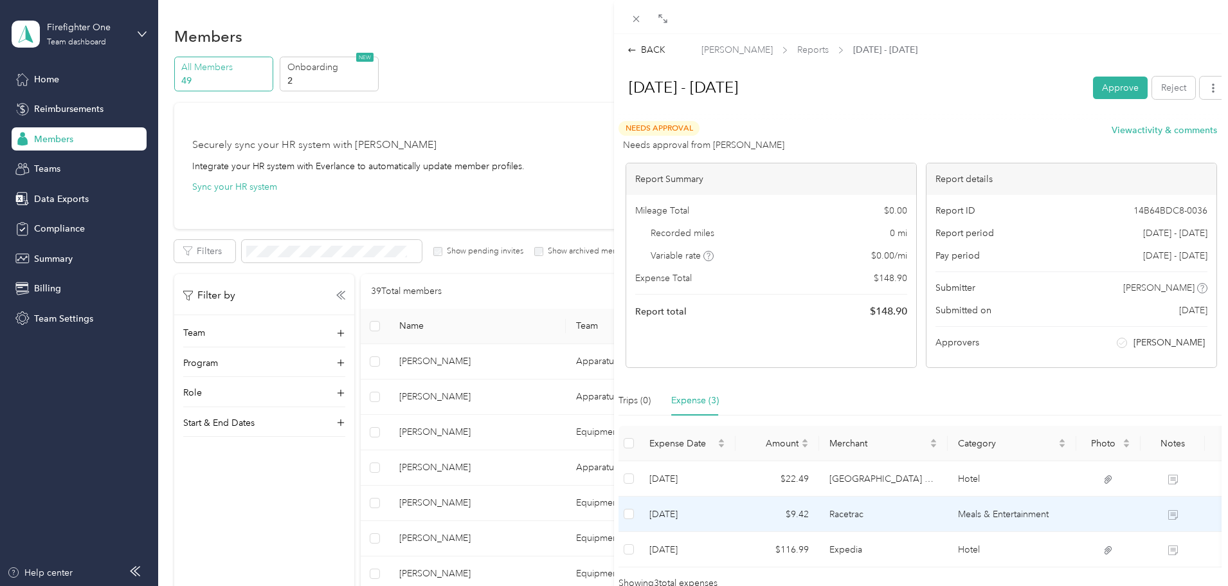
click at [855, 513] on td "Racetrac" at bounding box center [883, 513] width 129 height 35
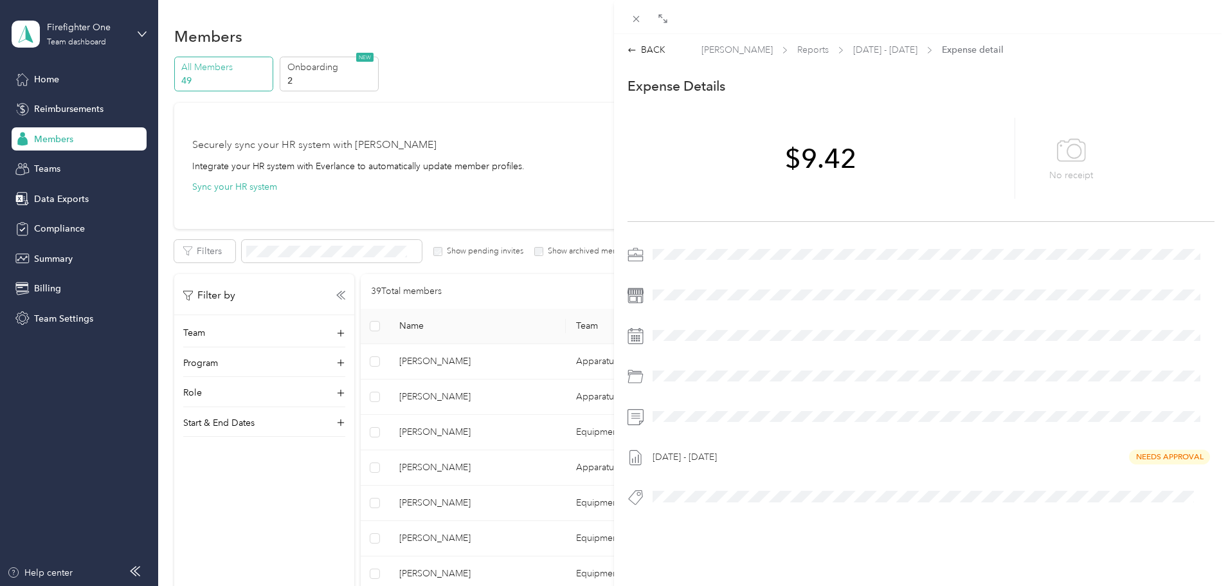
click at [696, 425] on span at bounding box center [931, 416] width 566 height 21
click at [649, 47] on div "BACK" at bounding box center [647, 50] width 38 height 14
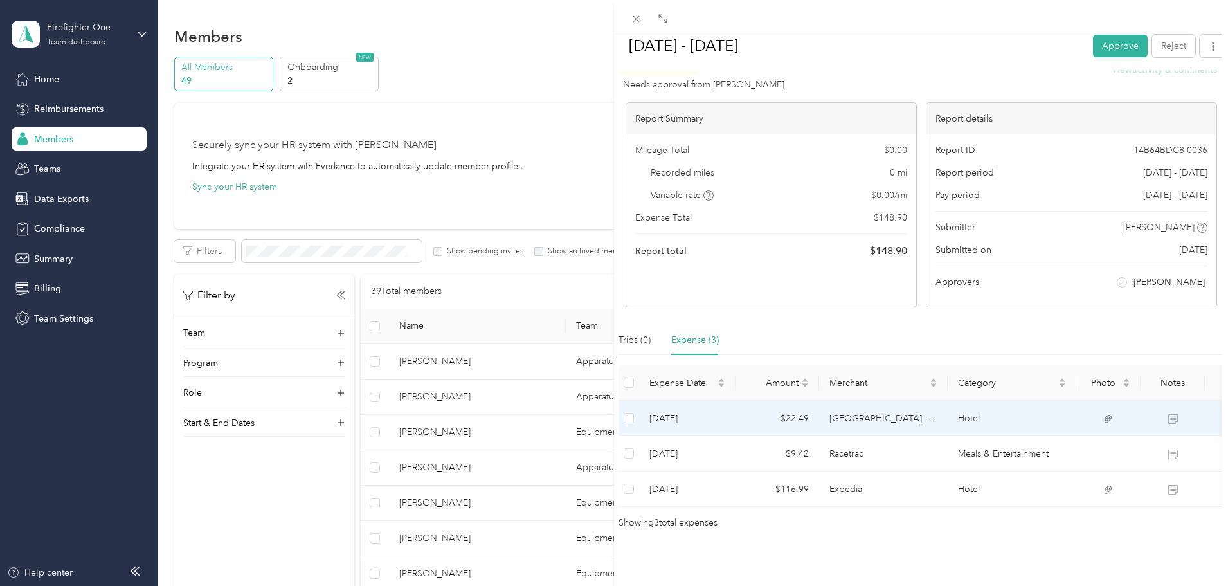
click at [858, 401] on td "[GEOGRAPHIC_DATA] near [GEOGRAPHIC_DATA], an Ascend Collection Hotel" at bounding box center [883, 418] width 129 height 35
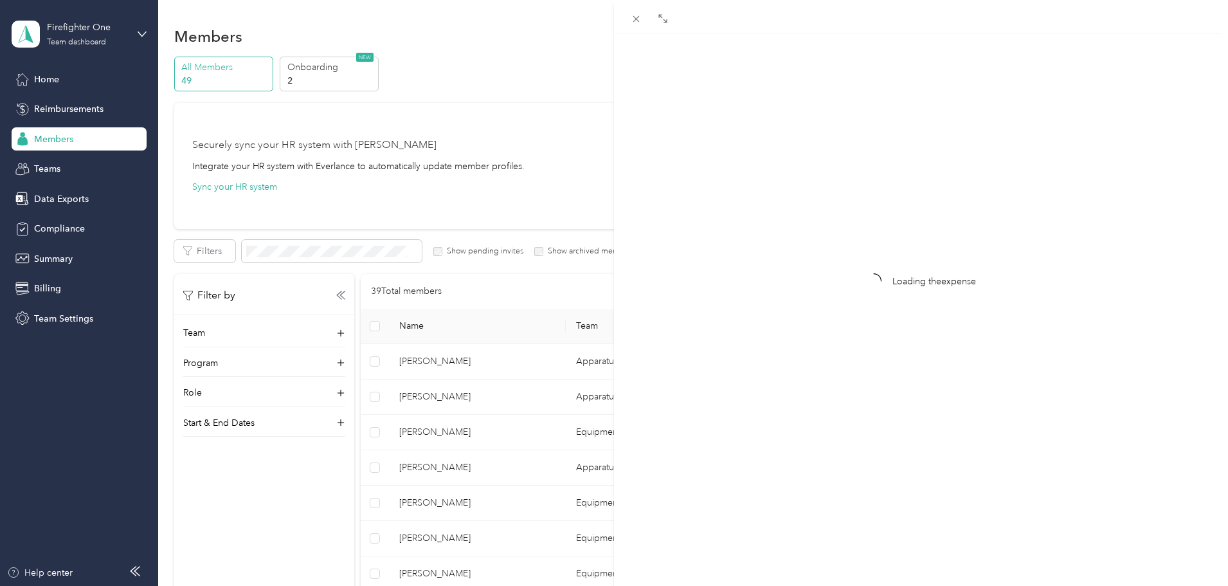
scroll to position [17, 0]
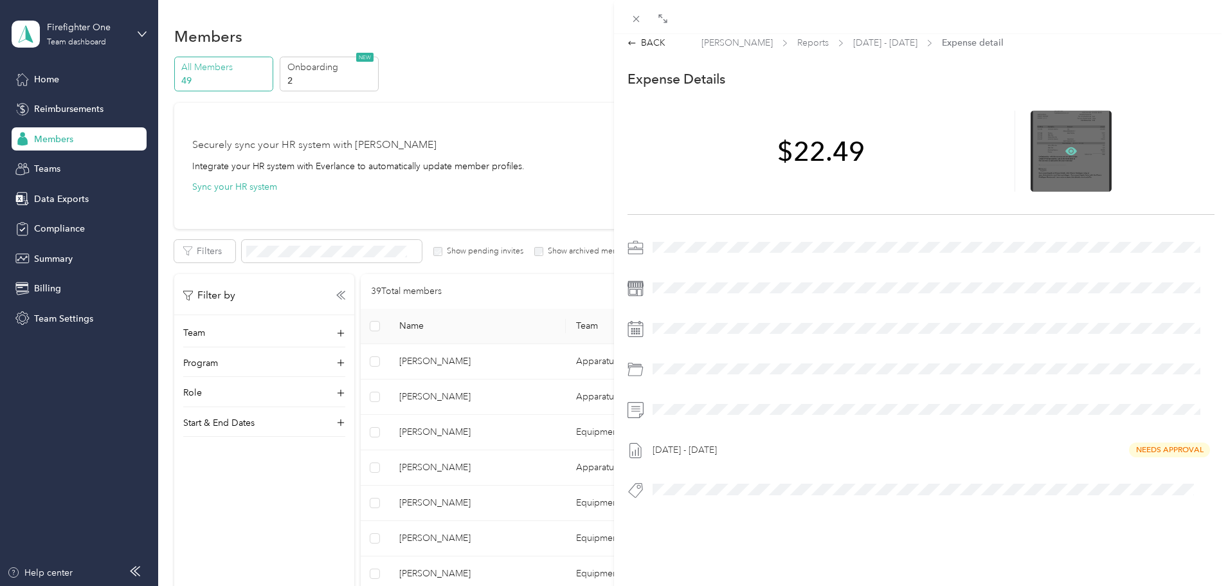
click at [1065, 147] on icon at bounding box center [1071, 151] width 12 height 8
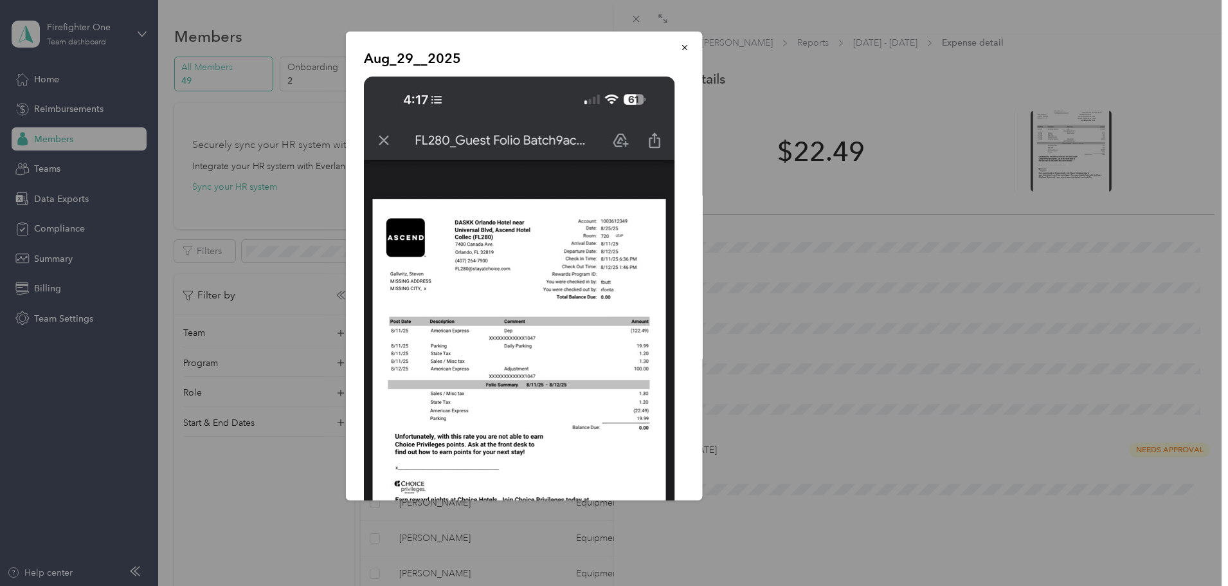
drag, startPoint x: 675, startPoint y: 44, endPoint x: 695, endPoint y: 65, distance: 28.6
click at [680, 44] on icon "button" at bounding box center [684, 47] width 9 height 9
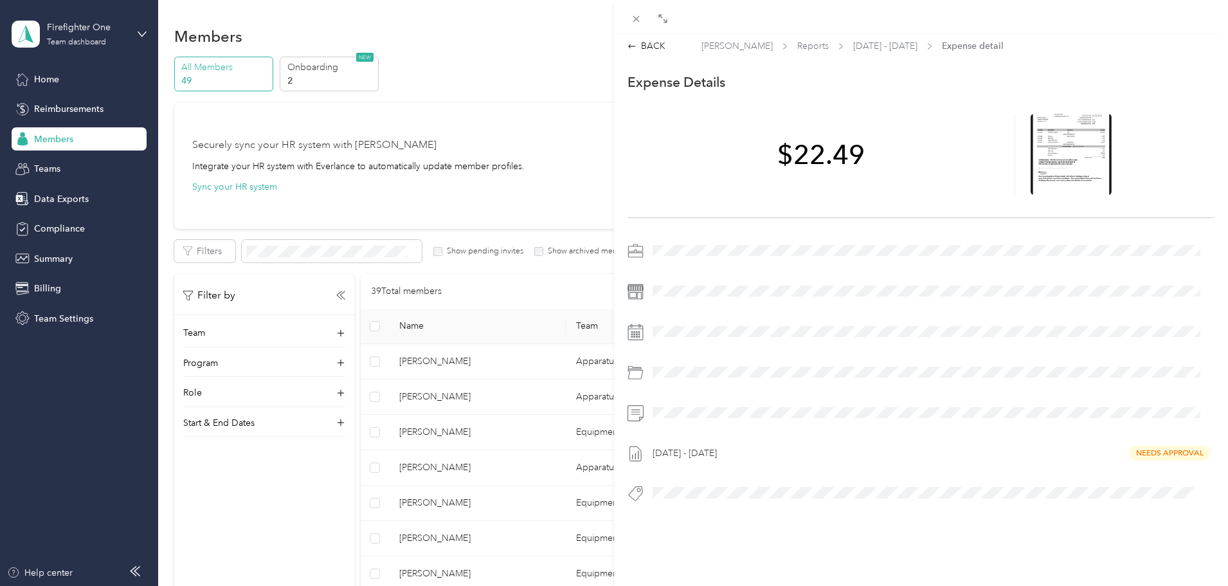
scroll to position [0, 0]
click at [662, 47] on div "BACK" at bounding box center [647, 50] width 38 height 14
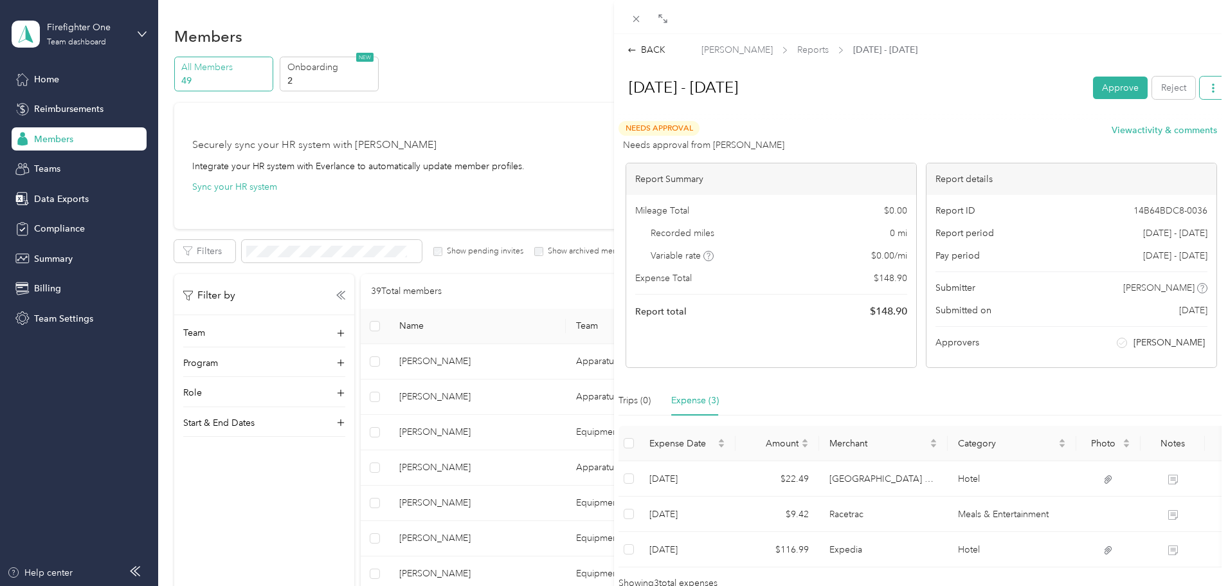
click at [1200, 89] on button "button" at bounding box center [1213, 88] width 27 height 23
click at [1163, 136] on span "Download" at bounding box center [1167, 135] width 42 height 14
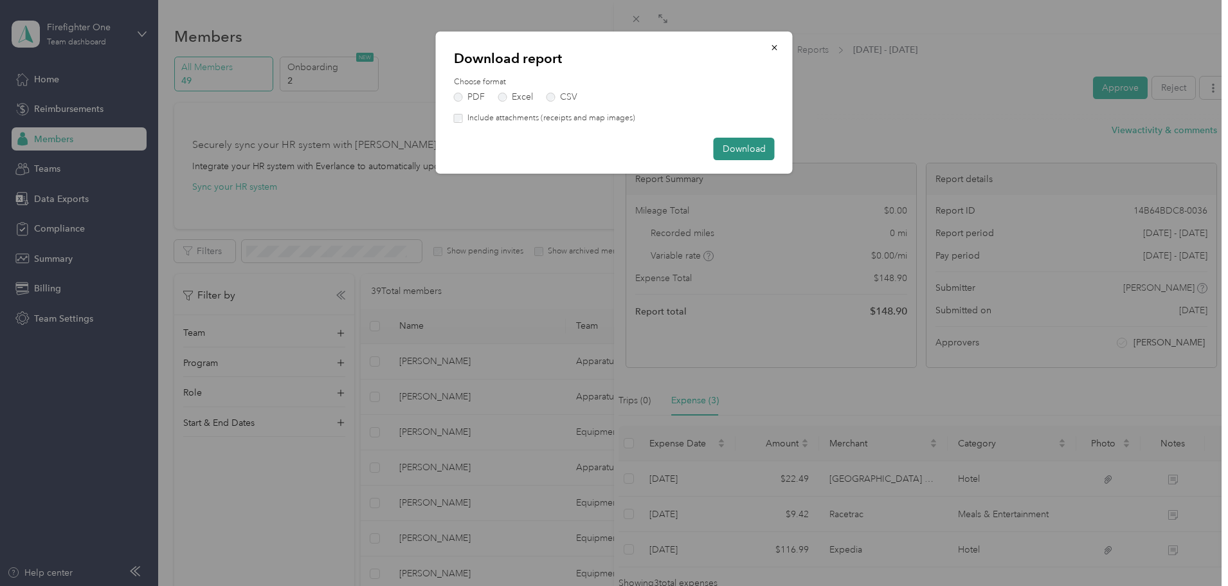
click at [754, 145] on button "Download" at bounding box center [744, 149] width 61 height 23
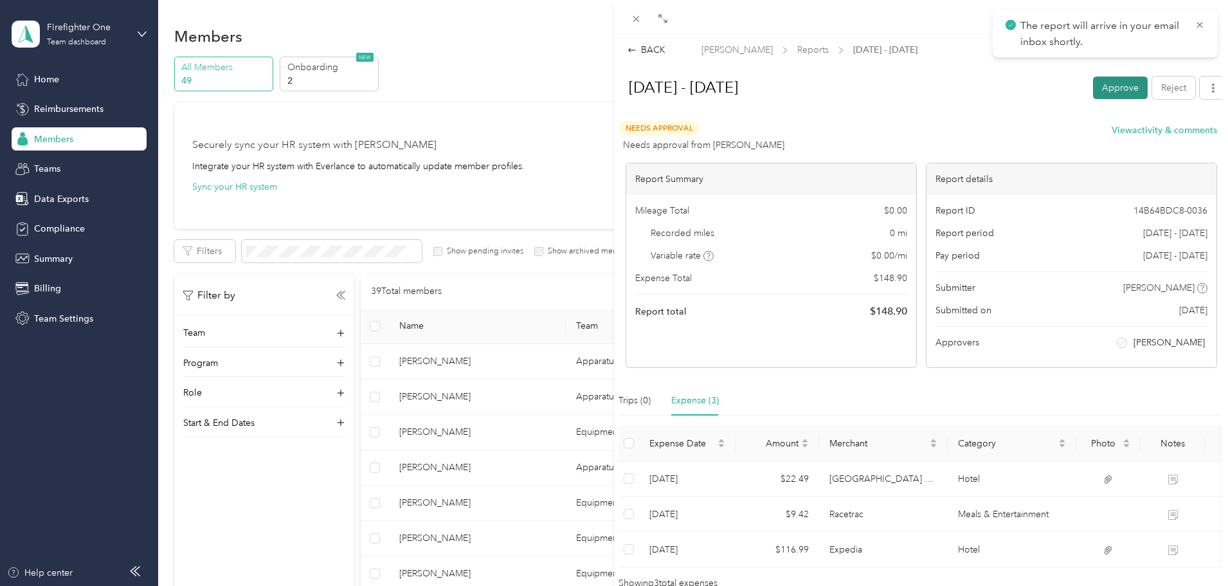
click at [1096, 92] on button "Approve" at bounding box center [1120, 88] width 55 height 23
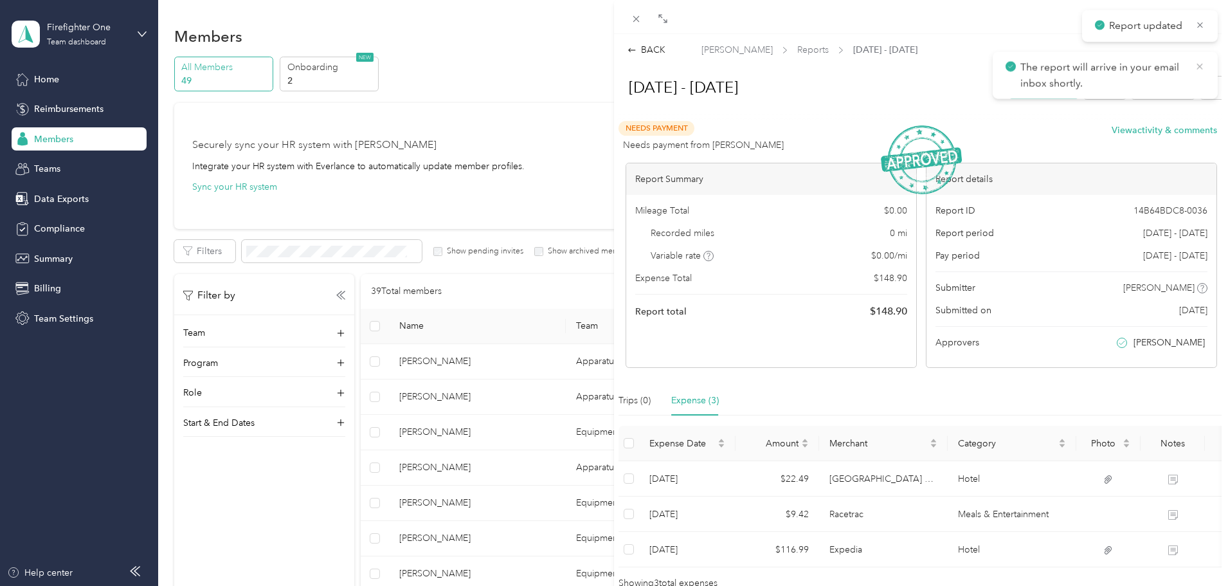
click at [1197, 67] on icon at bounding box center [1200, 66] width 10 height 12
click at [1032, 91] on button "Mark as paid" at bounding box center [1044, 88] width 70 height 23
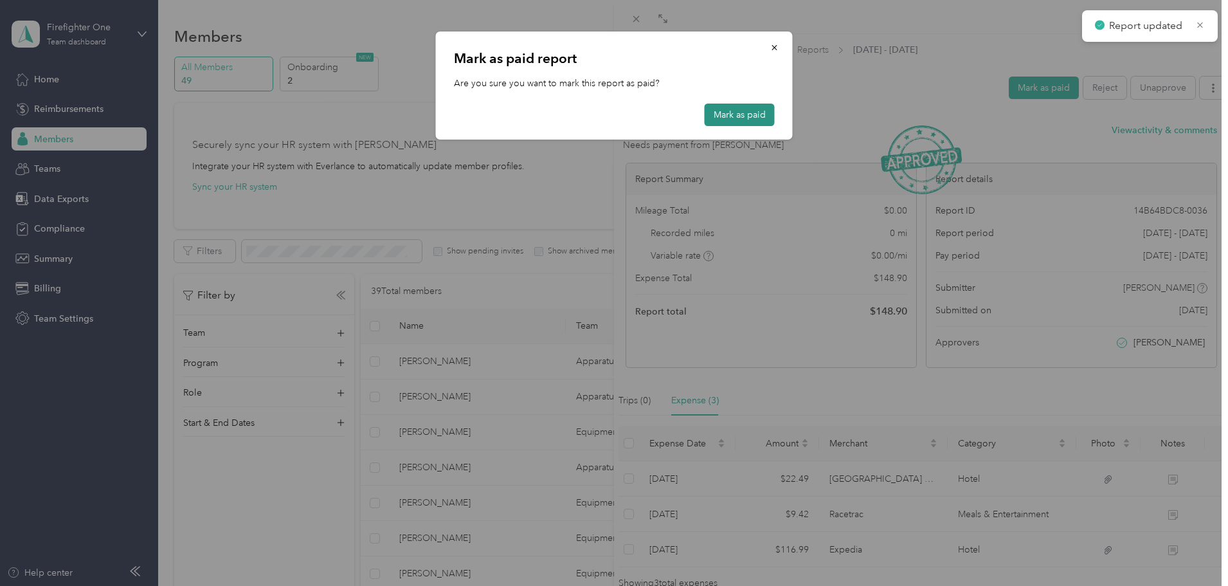
click at [743, 114] on button "Mark as paid" at bounding box center [740, 115] width 70 height 23
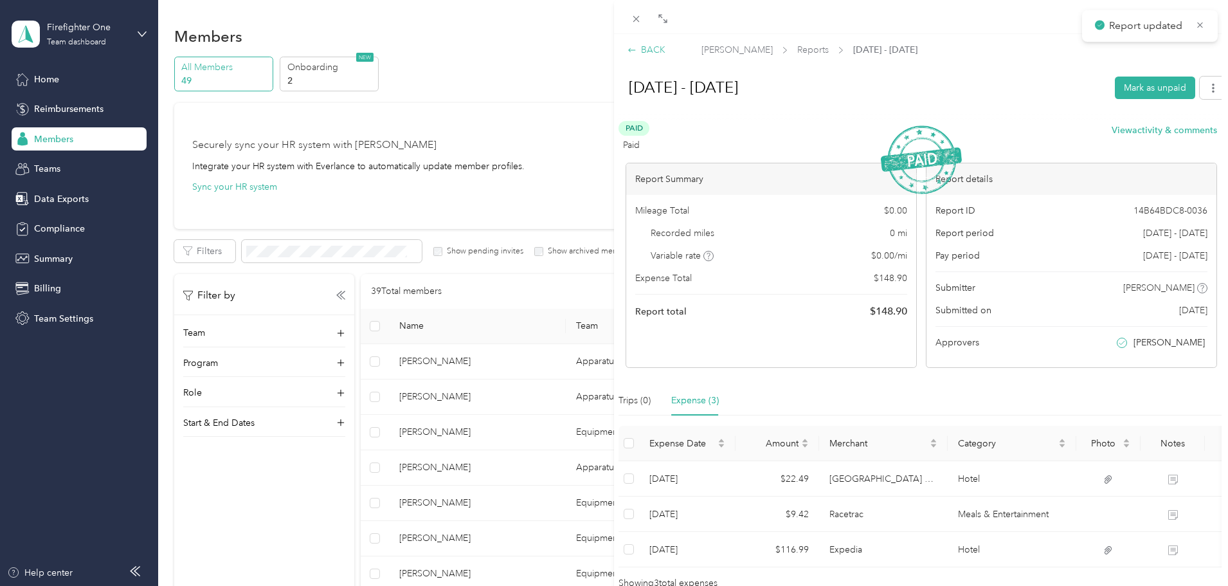
click at [653, 50] on div "BACK" at bounding box center [647, 50] width 38 height 14
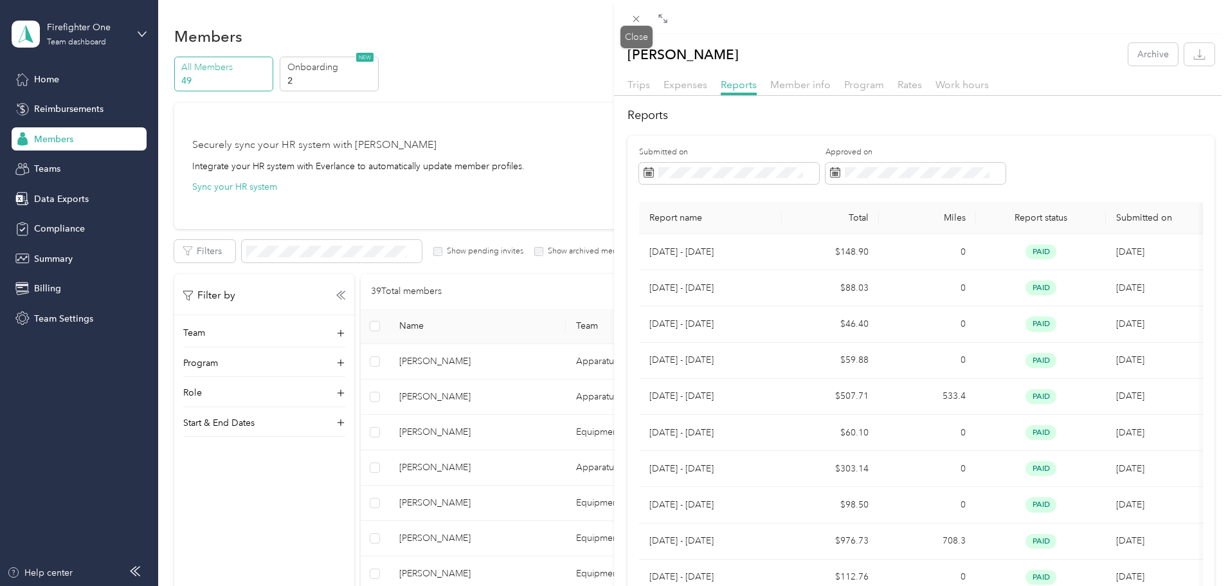
click at [632, 20] on icon at bounding box center [636, 19] width 11 height 11
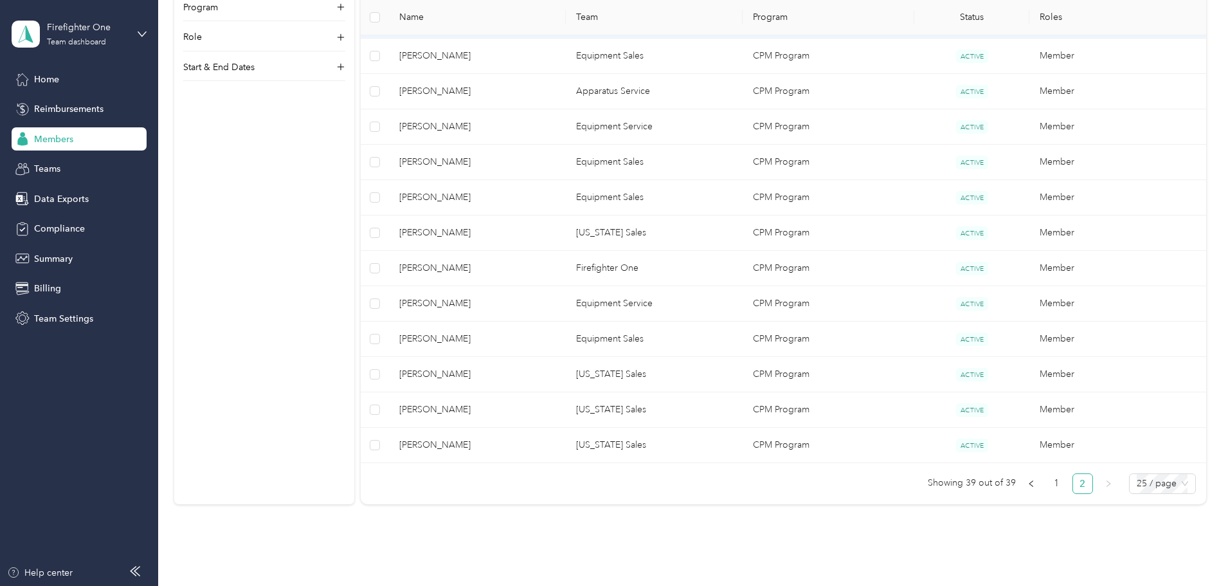
scroll to position [386, 0]
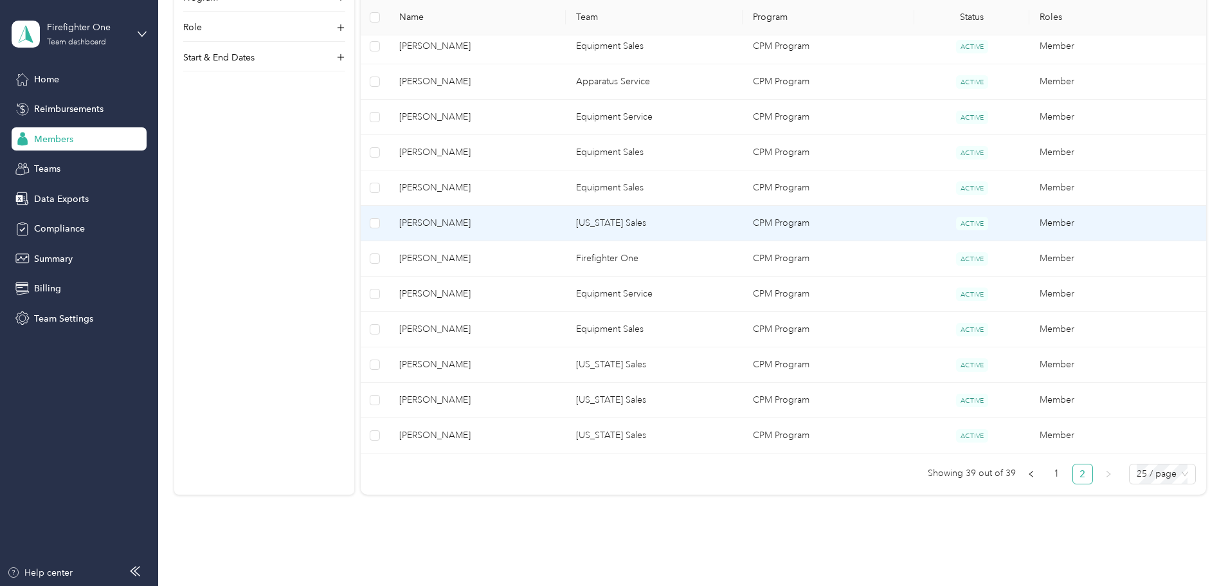
click at [539, 230] on span "[PERSON_NAME]" at bounding box center [477, 223] width 156 height 14
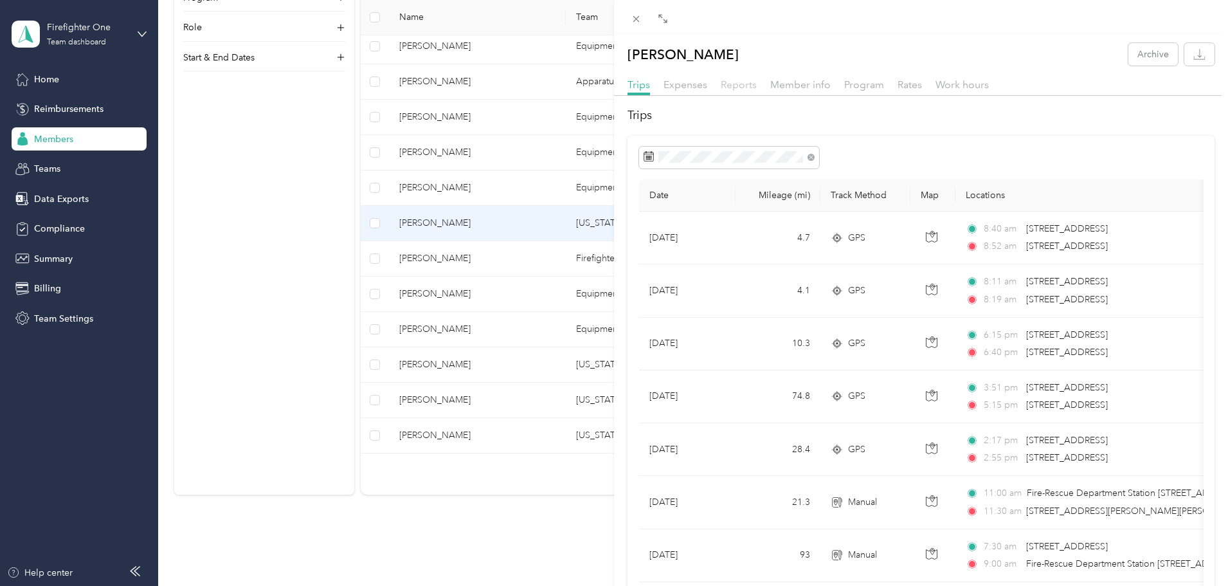
click at [743, 82] on span "Reports" at bounding box center [739, 84] width 36 height 12
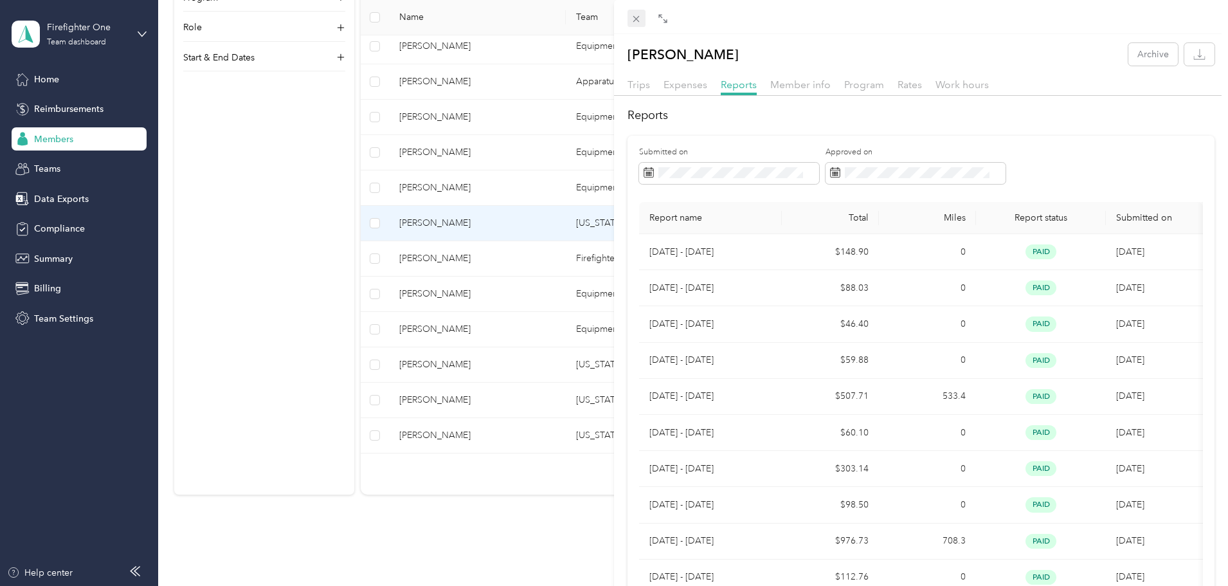
click at [628, 17] on span at bounding box center [637, 19] width 18 height 18
